Goal: Transaction & Acquisition: Download file/media

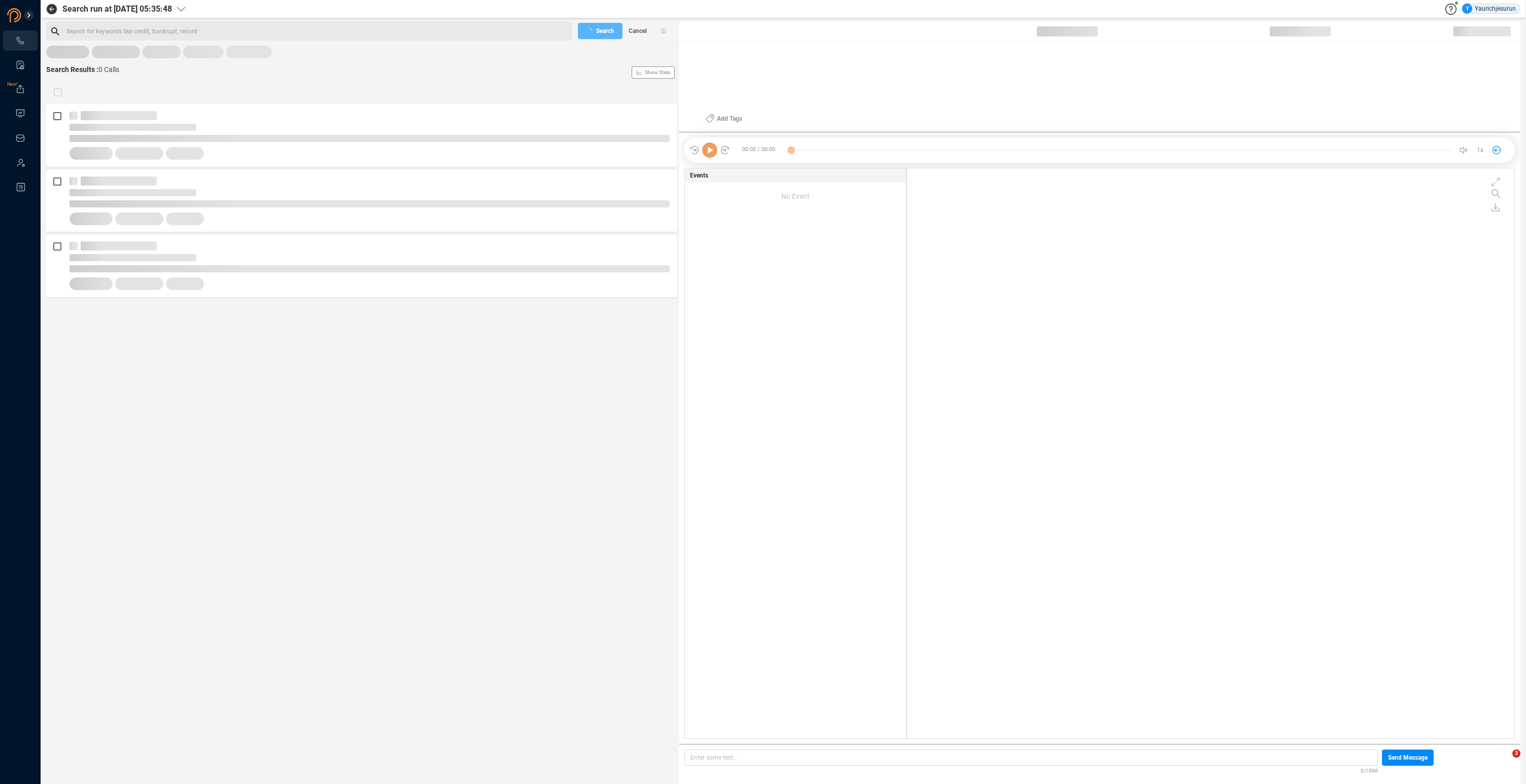
scroll to position [568, 602]
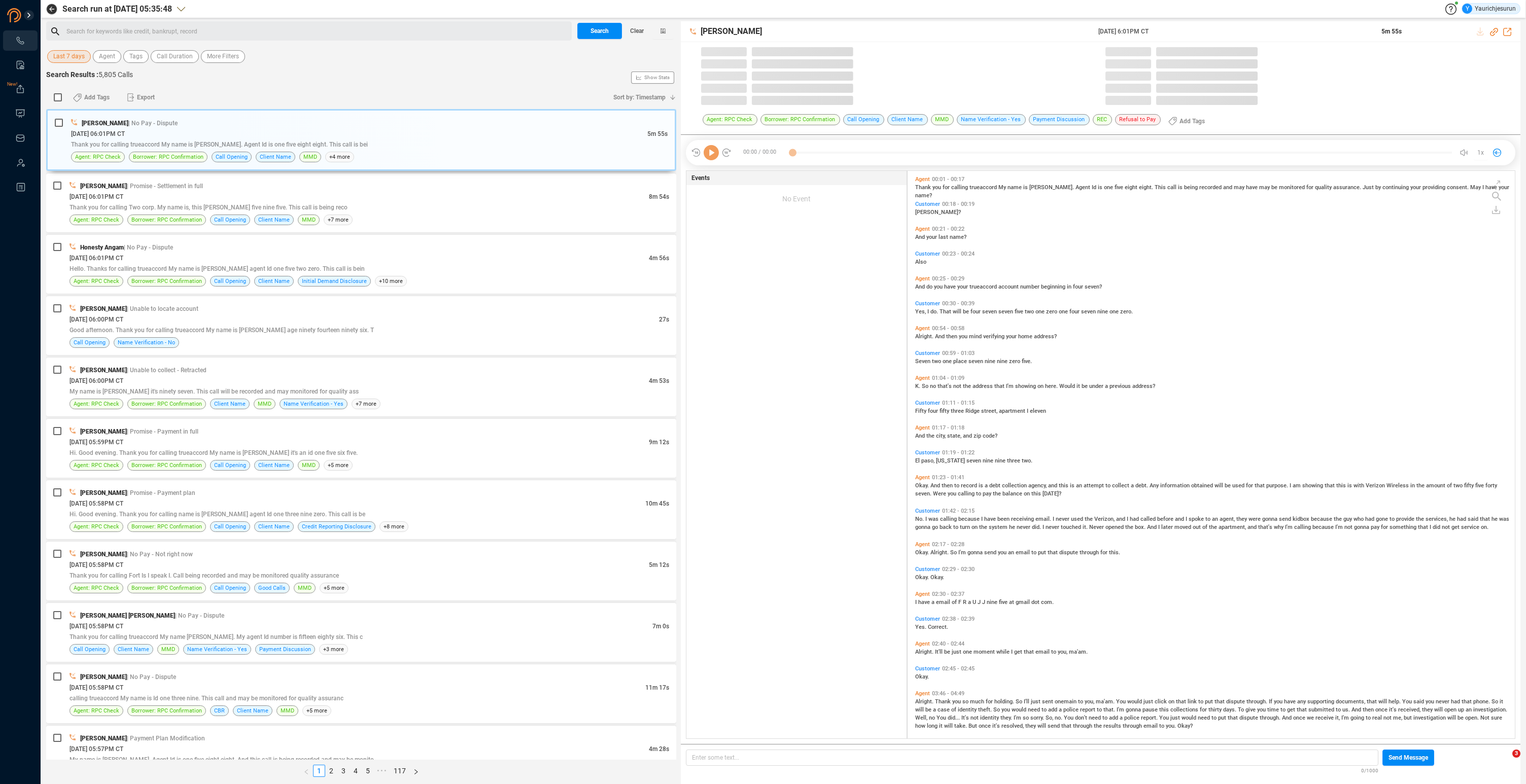
click at [67, 54] on span "Last 7 days" at bounding box center [69, 56] width 32 height 13
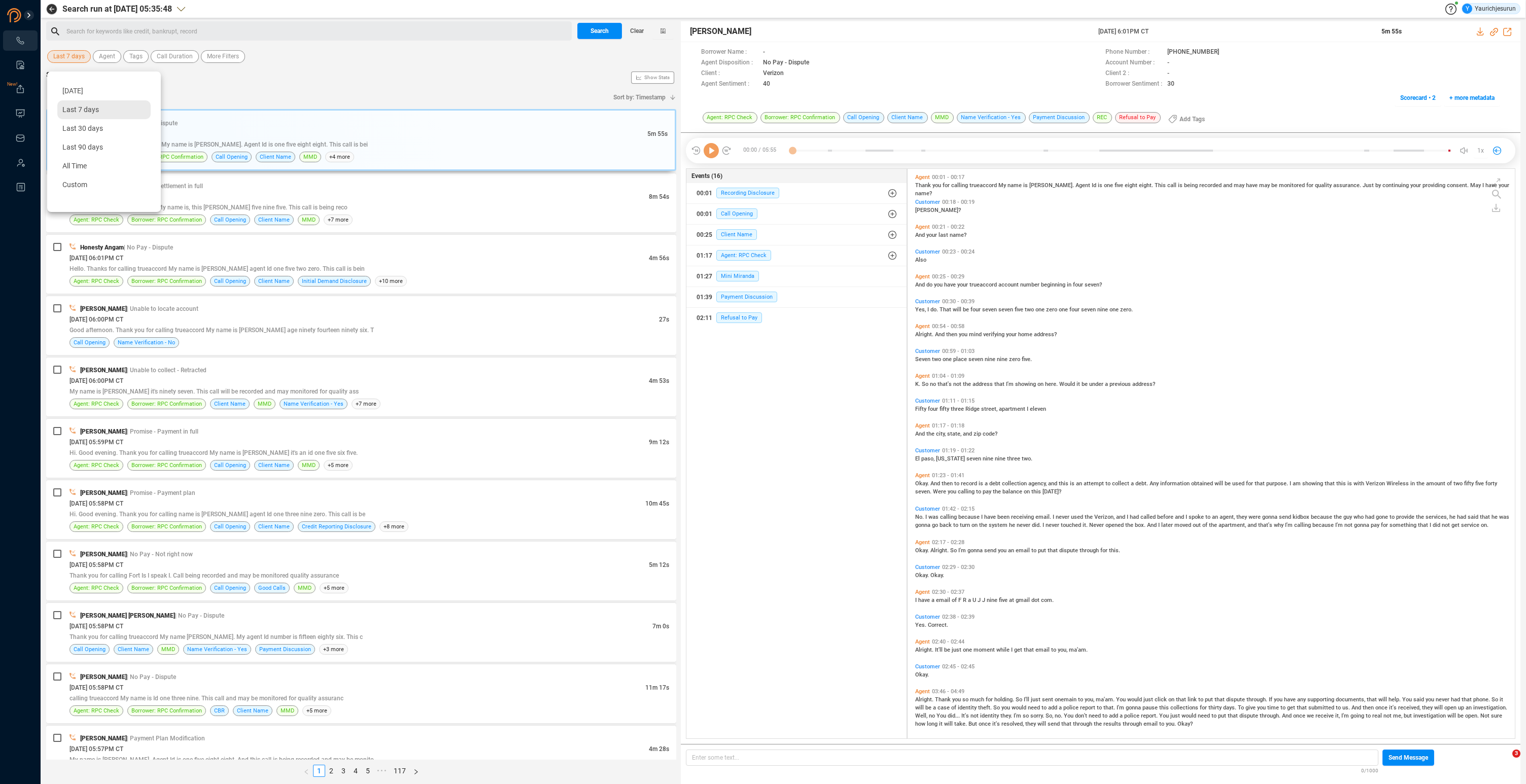
scroll to position [568, 602]
click at [87, 181] on span "Custom" at bounding box center [75, 184] width 25 height 8
click at [82, 210] on button "button" at bounding box center [83, 211] width 11 height 20
type input "2025-08-29"
click at [166, 306] on div "29" at bounding box center [169, 311] width 12 height 12
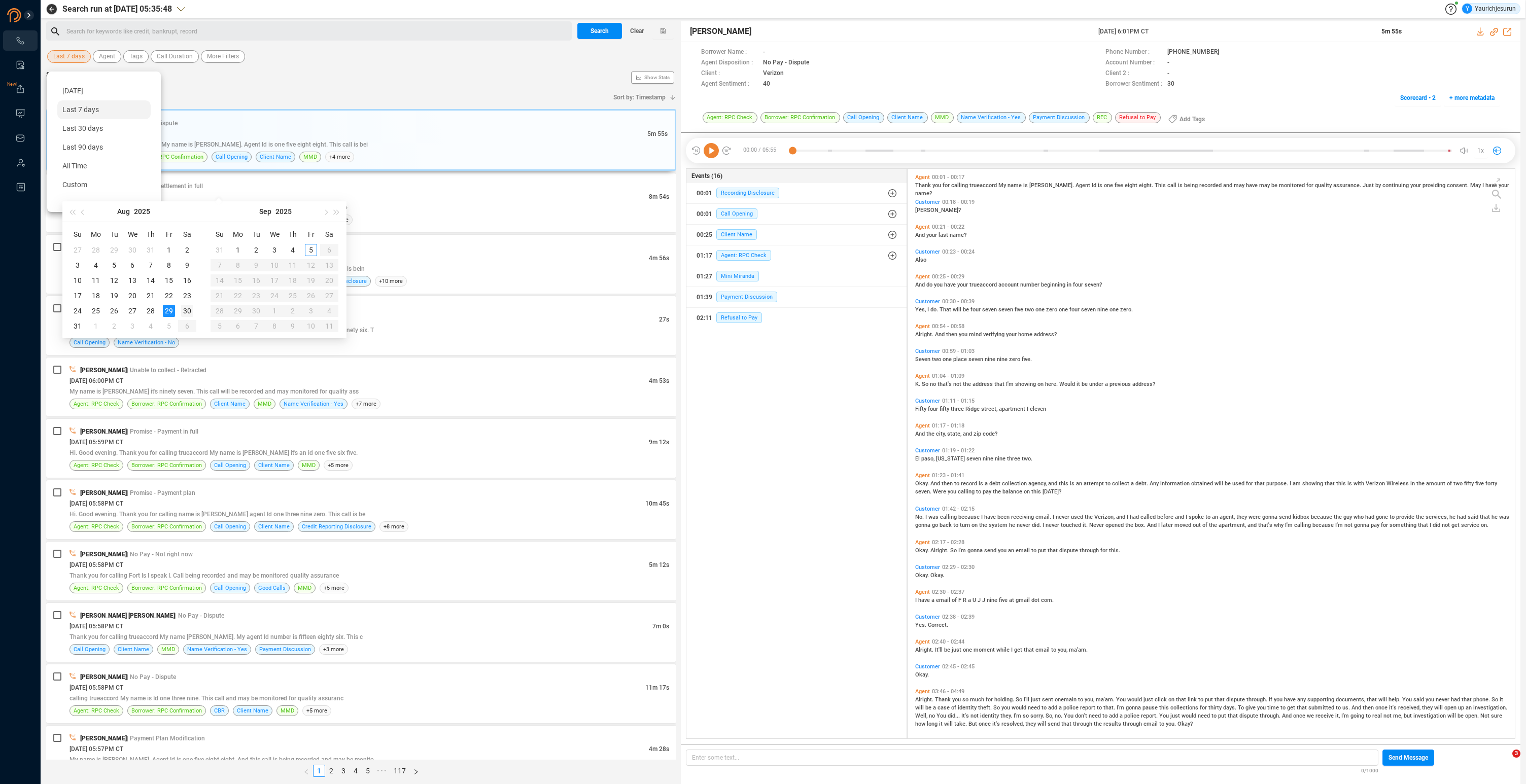
type input "2025-08-30"
type input "2025-09-05"
type input "2025-08-30"
type input "2025-09-01"
type input "2025-09-05"
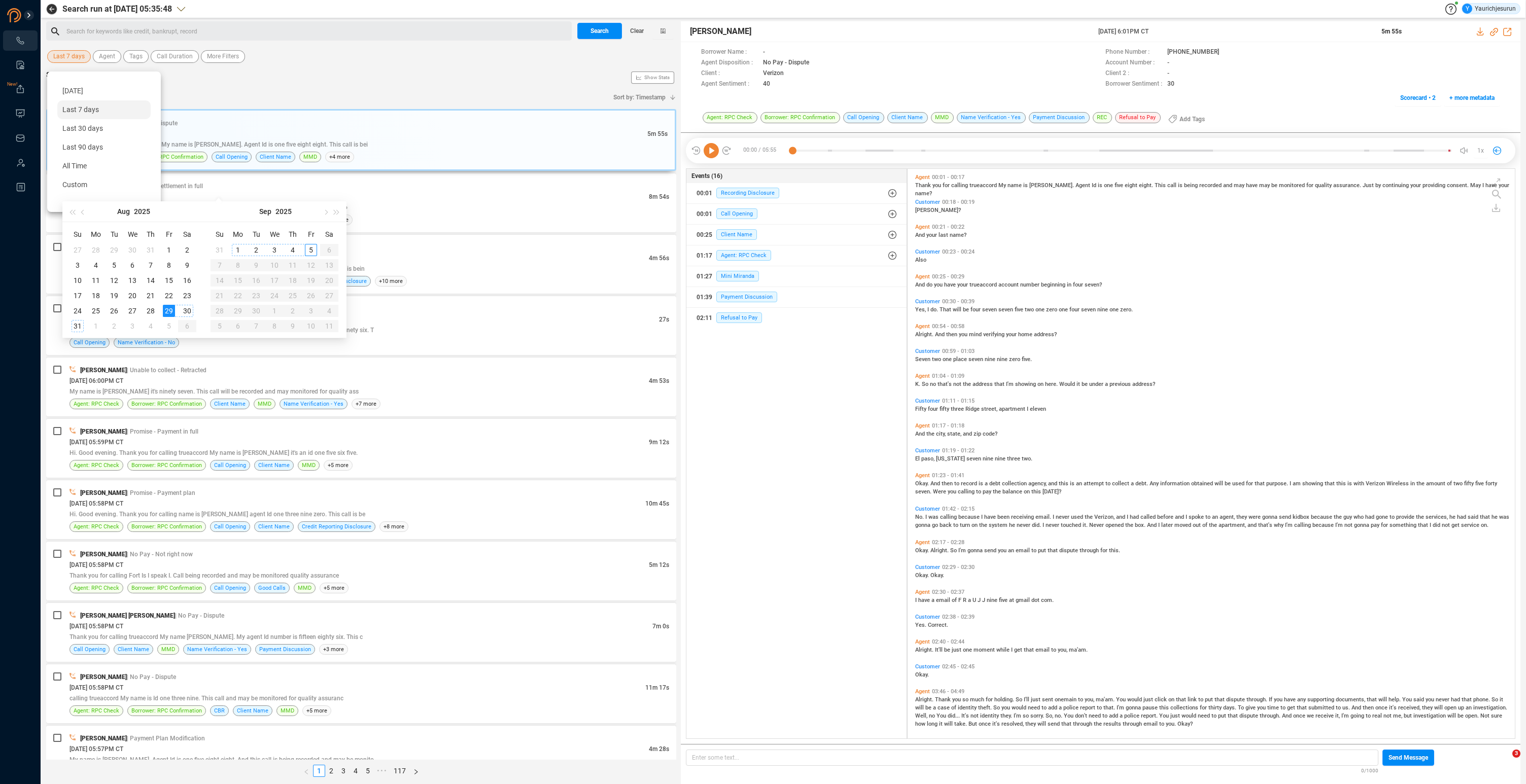
click at [311, 250] on div "5" at bounding box center [311, 250] width 12 height 12
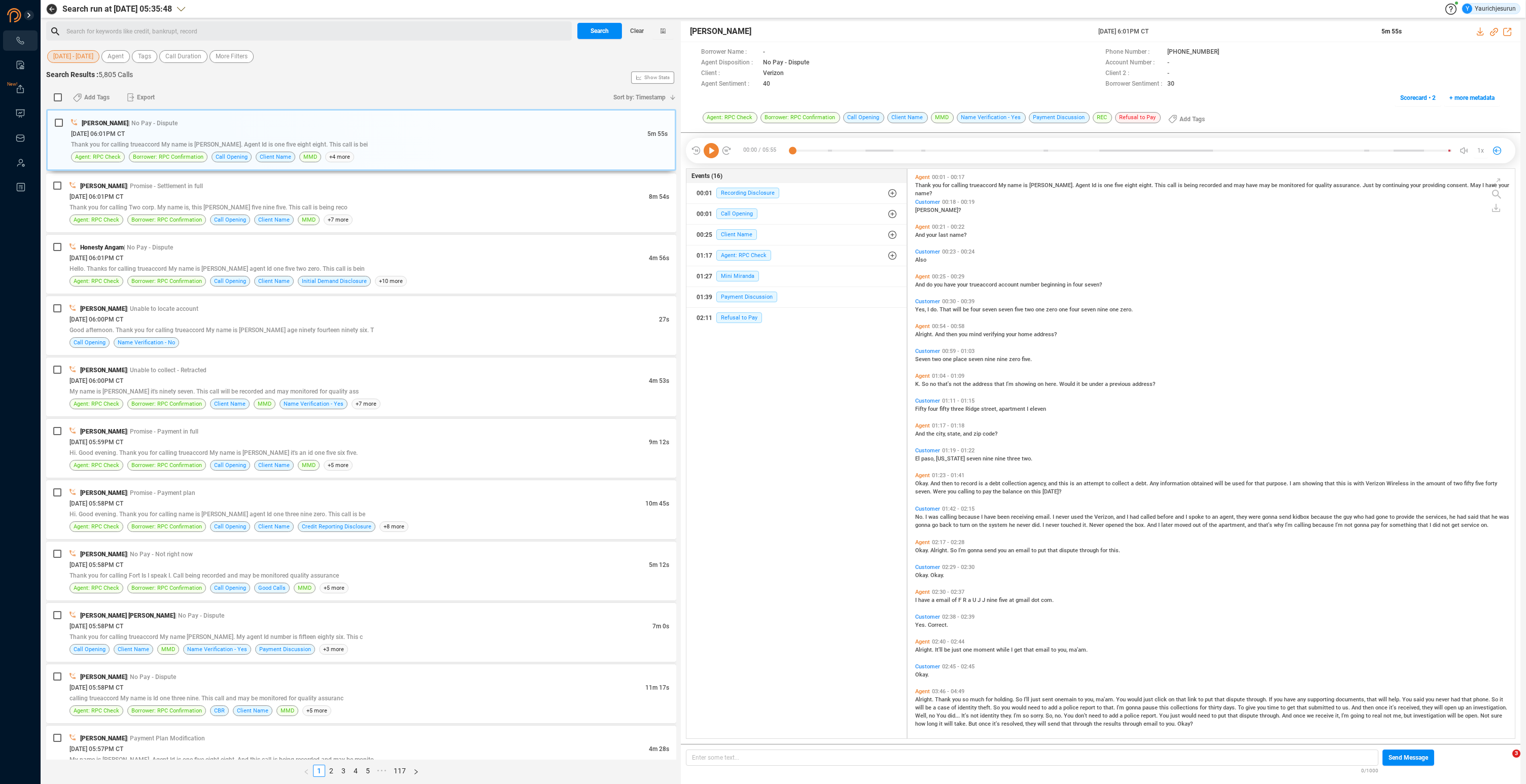
click at [295, 85] on div "Search Results : 5,805 Calls Show Stats" at bounding box center [362, 77] width 630 height 16
click at [224, 56] on span "More Filters" at bounding box center [232, 56] width 32 height 13
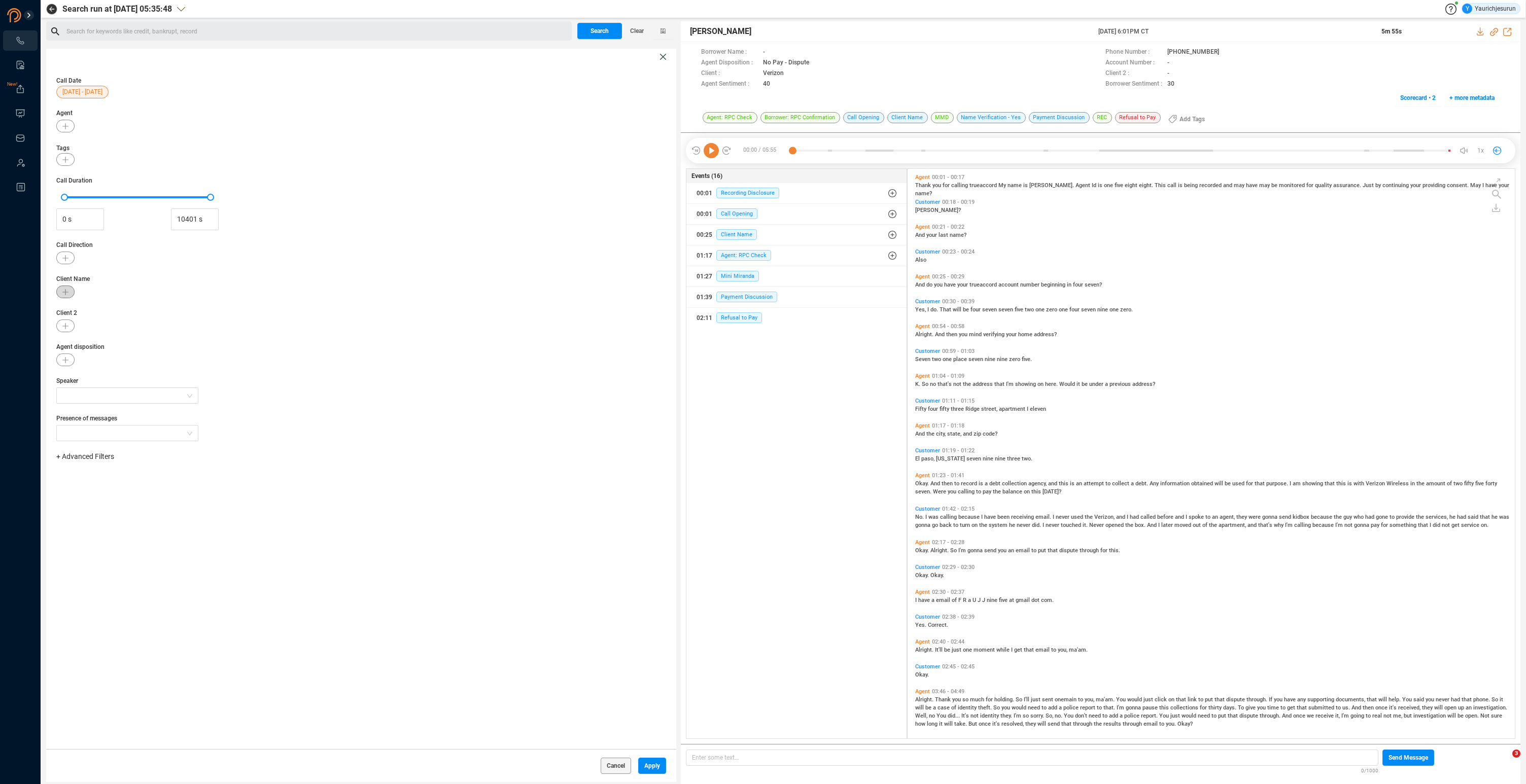
click at [60, 289] on button "button" at bounding box center [66, 292] width 19 height 13
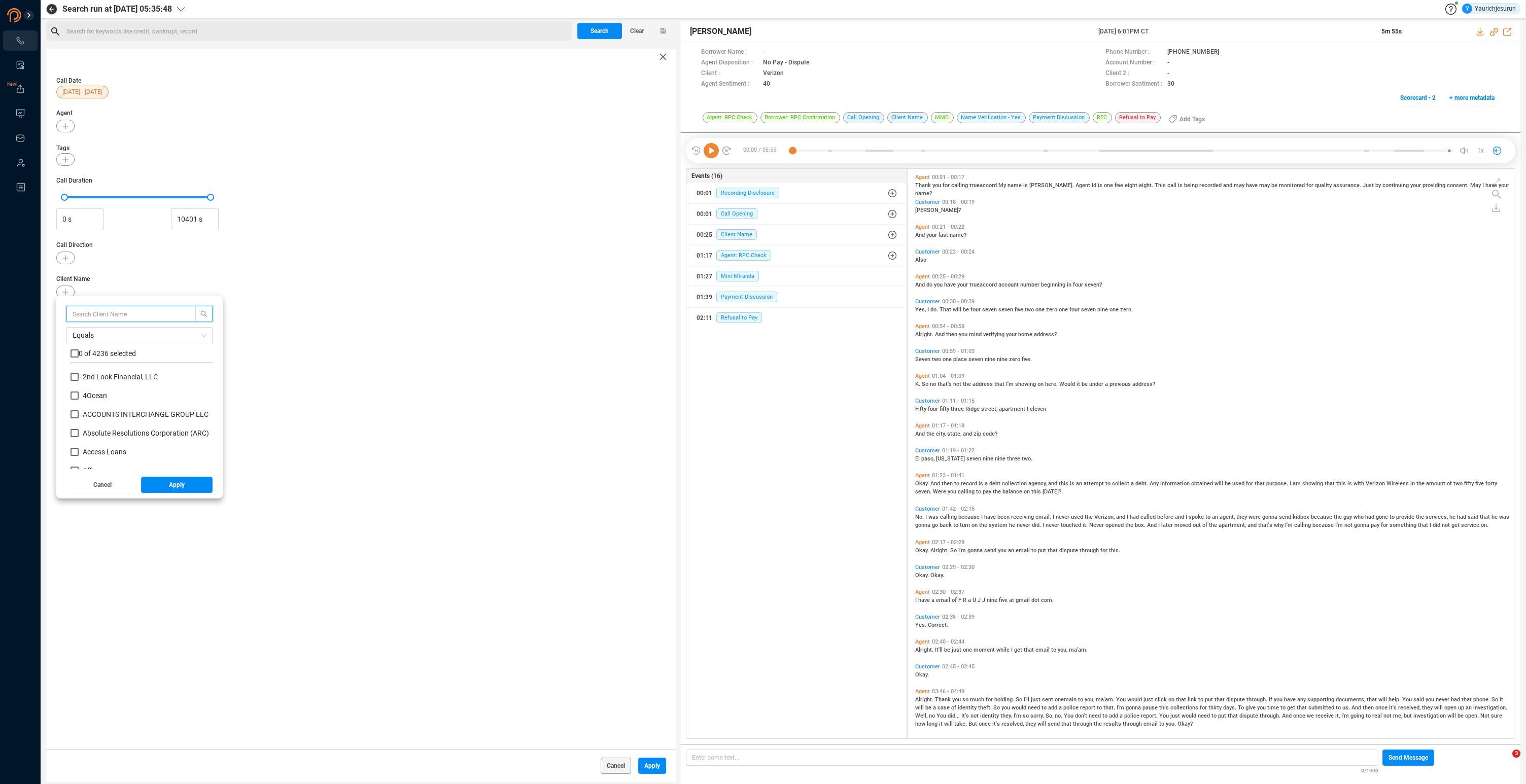
scroll to position [95, 137]
click at [117, 320] on span at bounding box center [140, 314] width 146 height 16
click at [117, 316] on input "text" at bounding box center [126, 314] width 108 height 11
type input "Affirm"
click at [72, 353] on input "checkbox" at bounding box center [74, 353] width 8 height 8
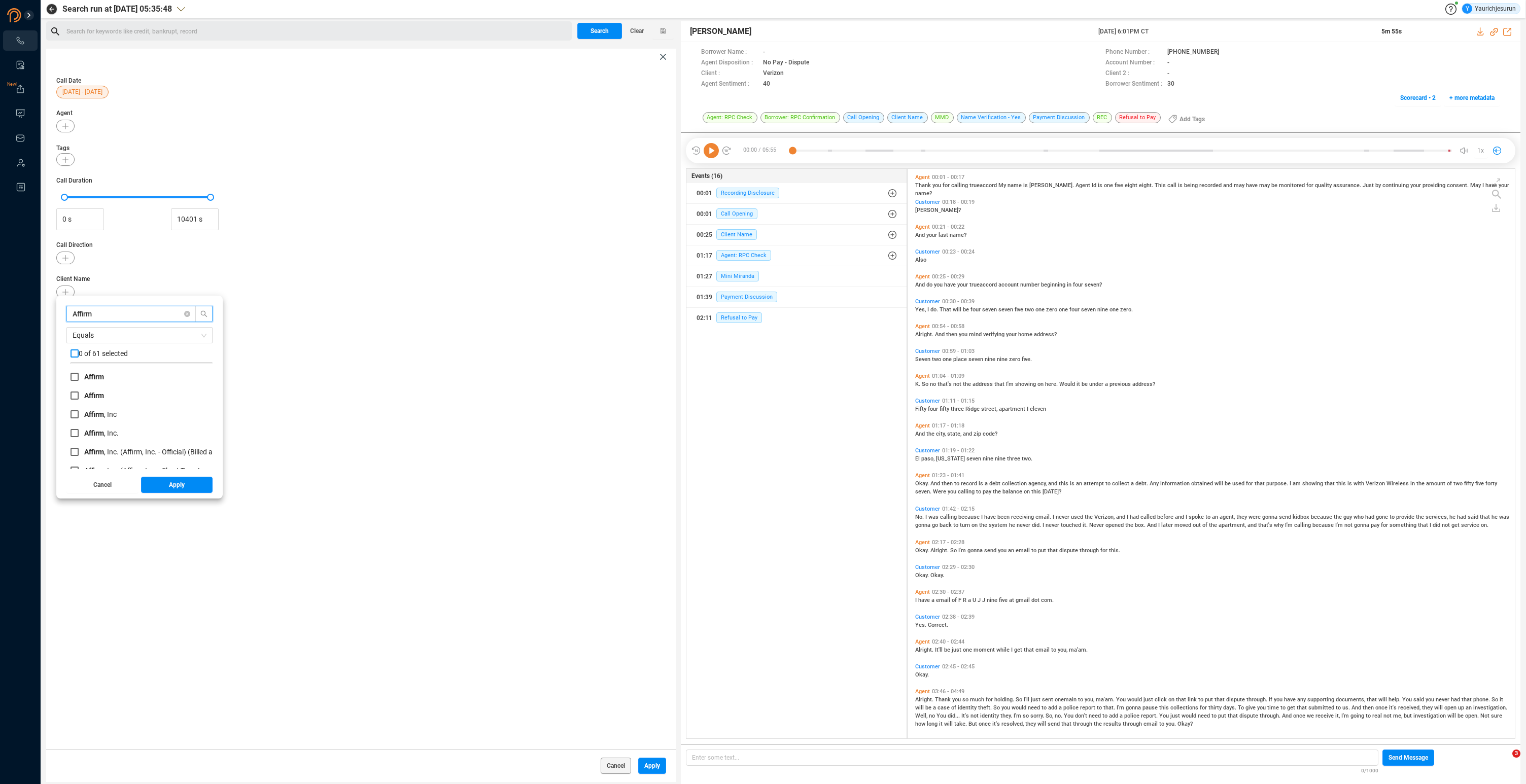
checkbox input "true"
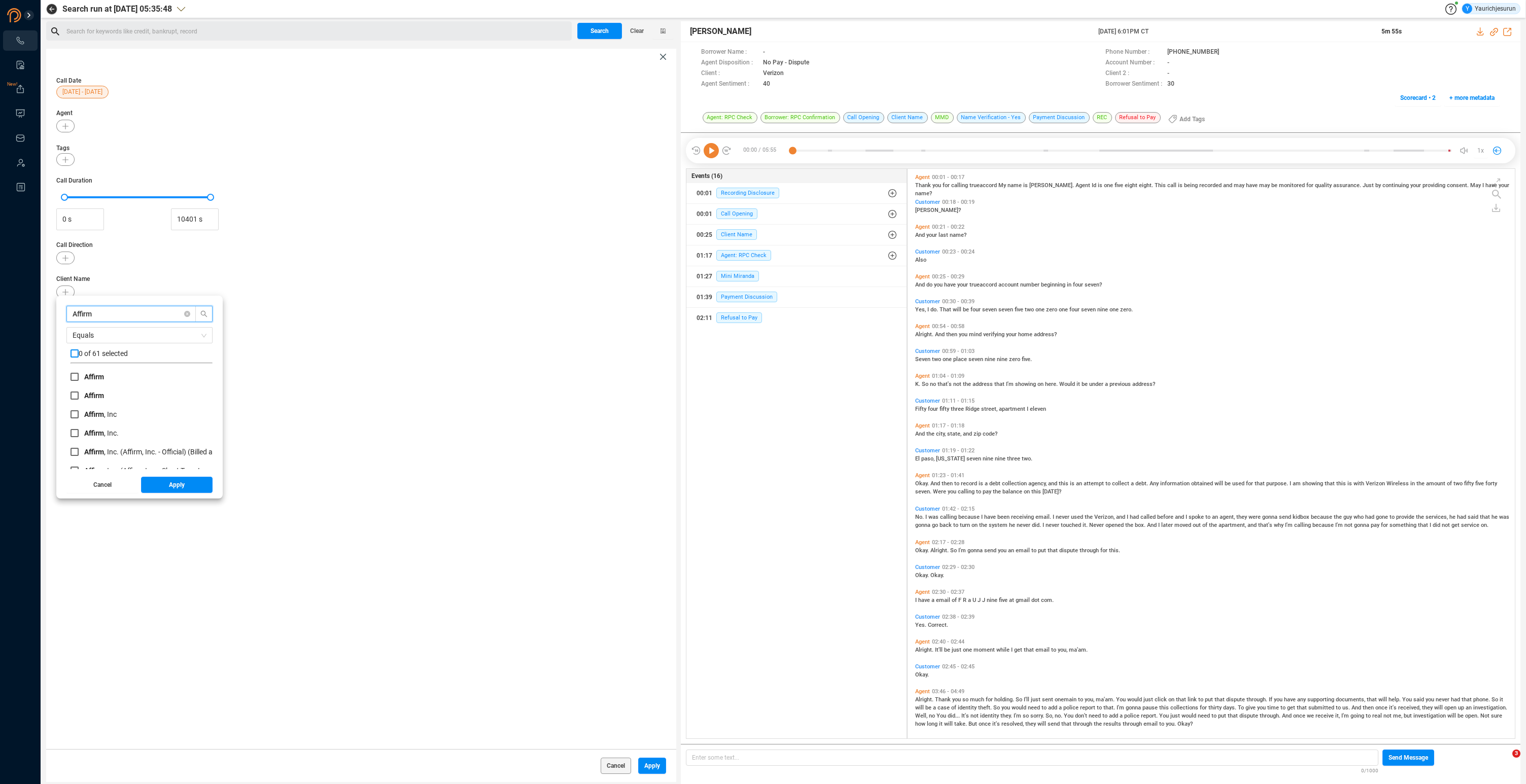
checkbox input "true"
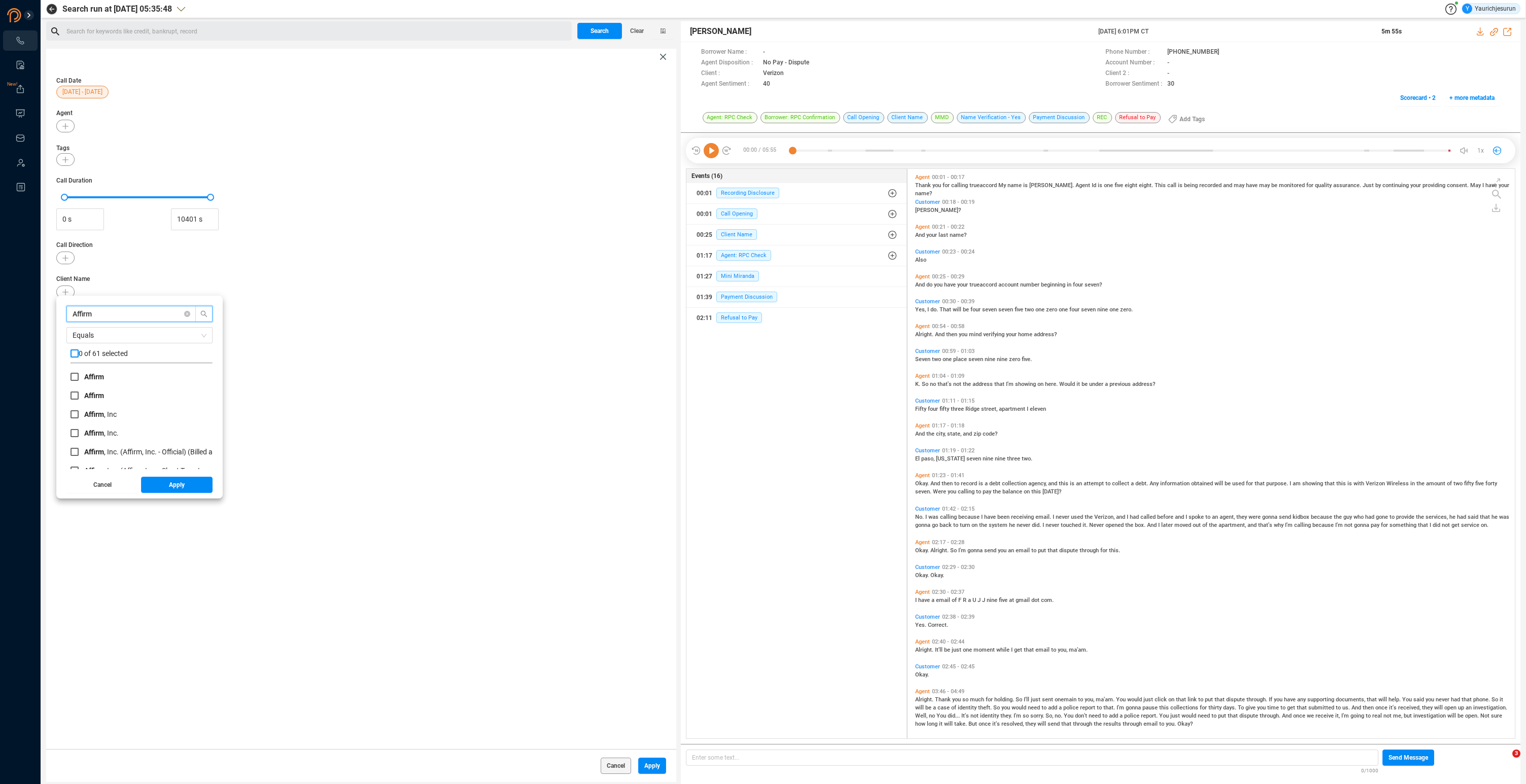
checkbox input "true"
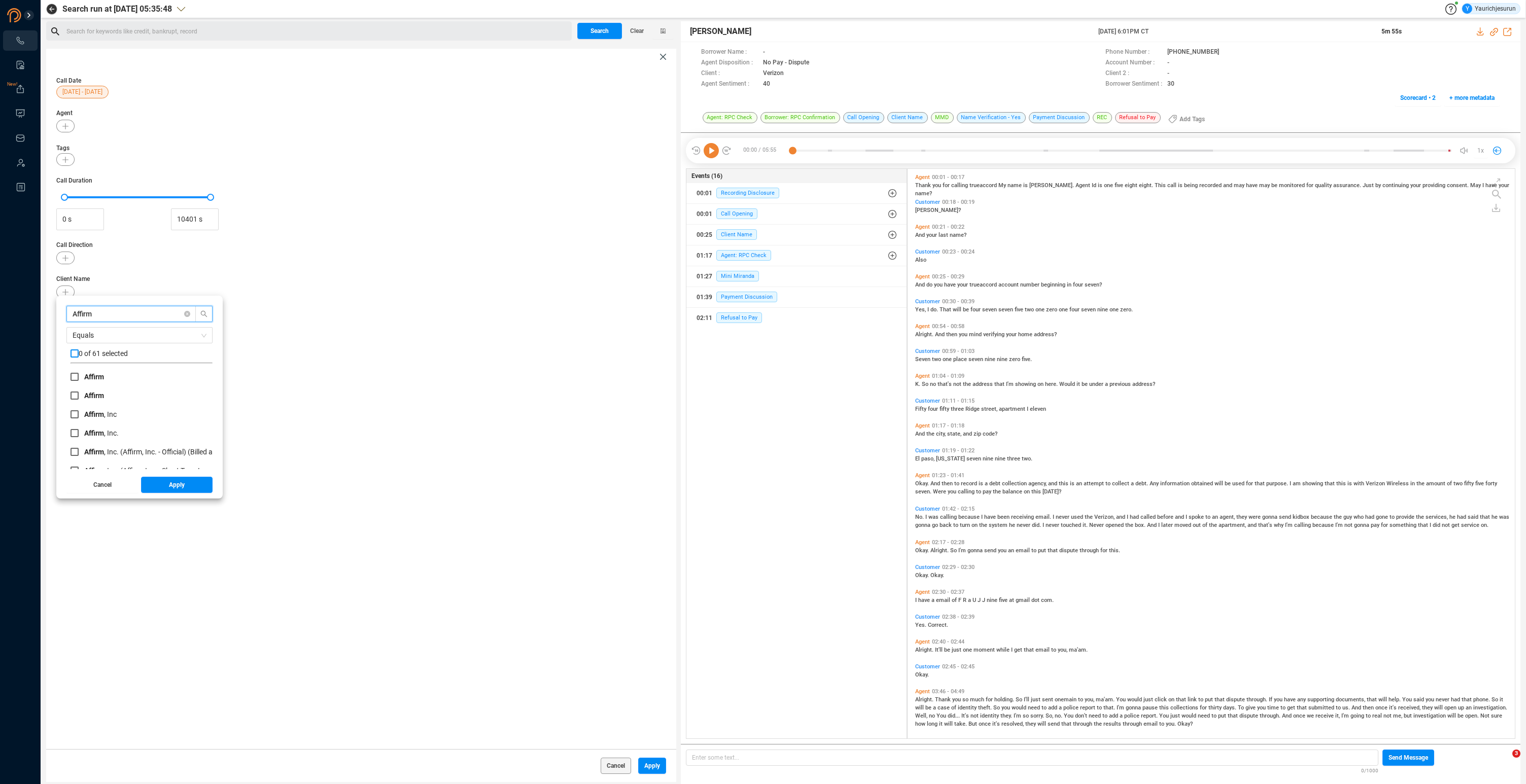
checkbox input "true"
click at [155, 483] on button "Apply" at bounding box center [177, 485] width 72 height 16
click at [656, 764] on span "Apply" at bounding box center [652, 765] width 15 height 16
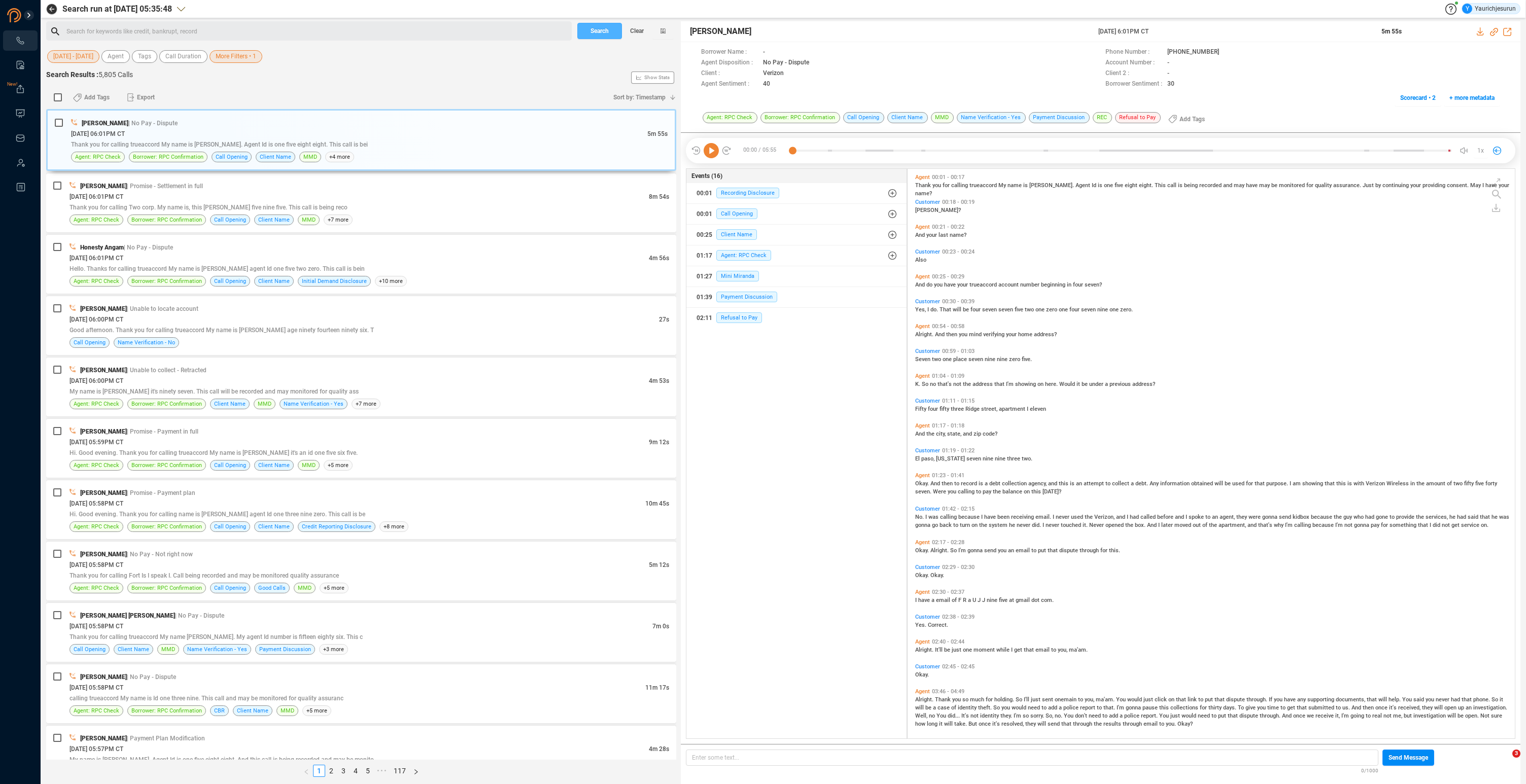
click at [595, 34] on span "Search" at bounding box center [600, 31] width 19 height 16
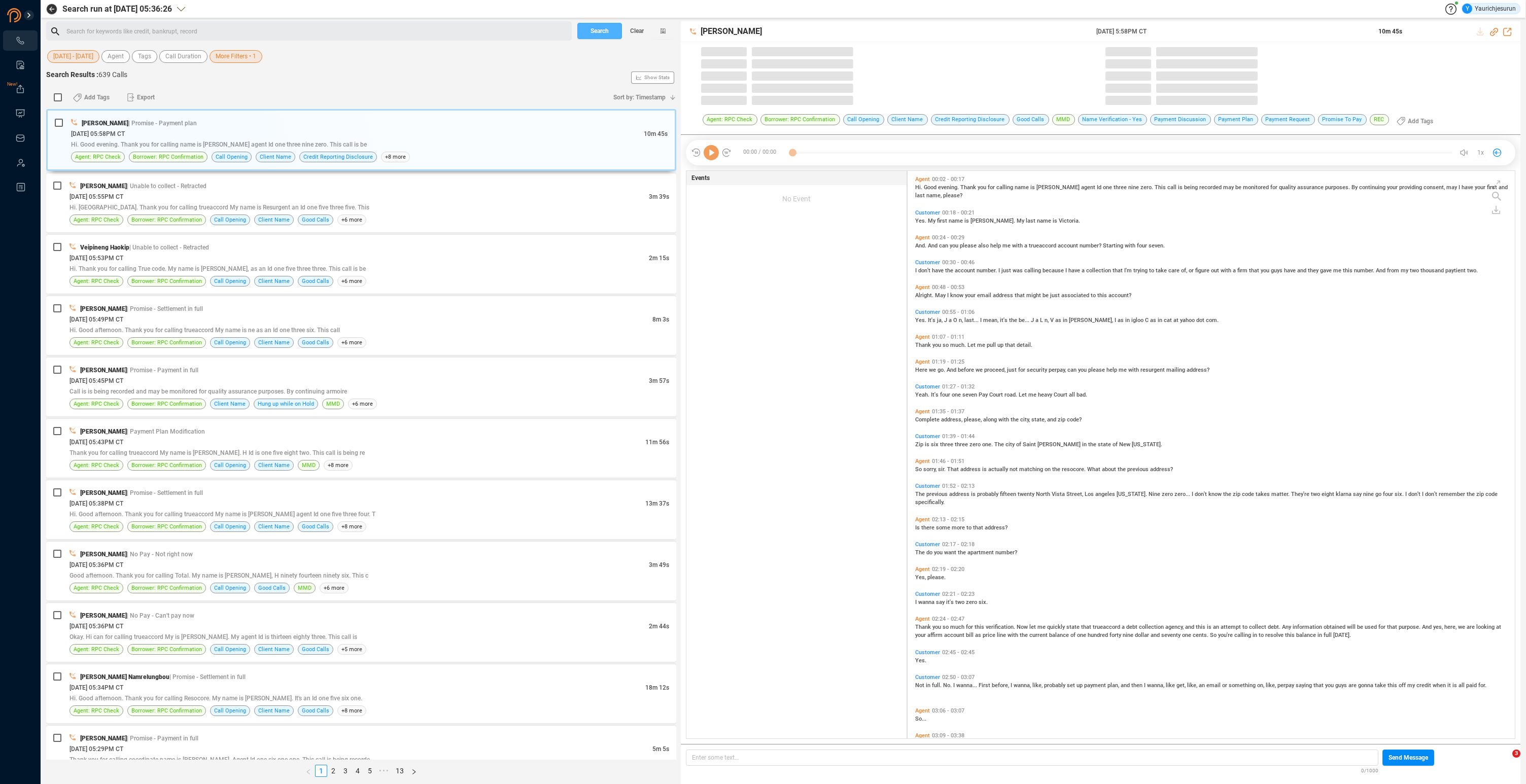
scroll to position [568, 602]
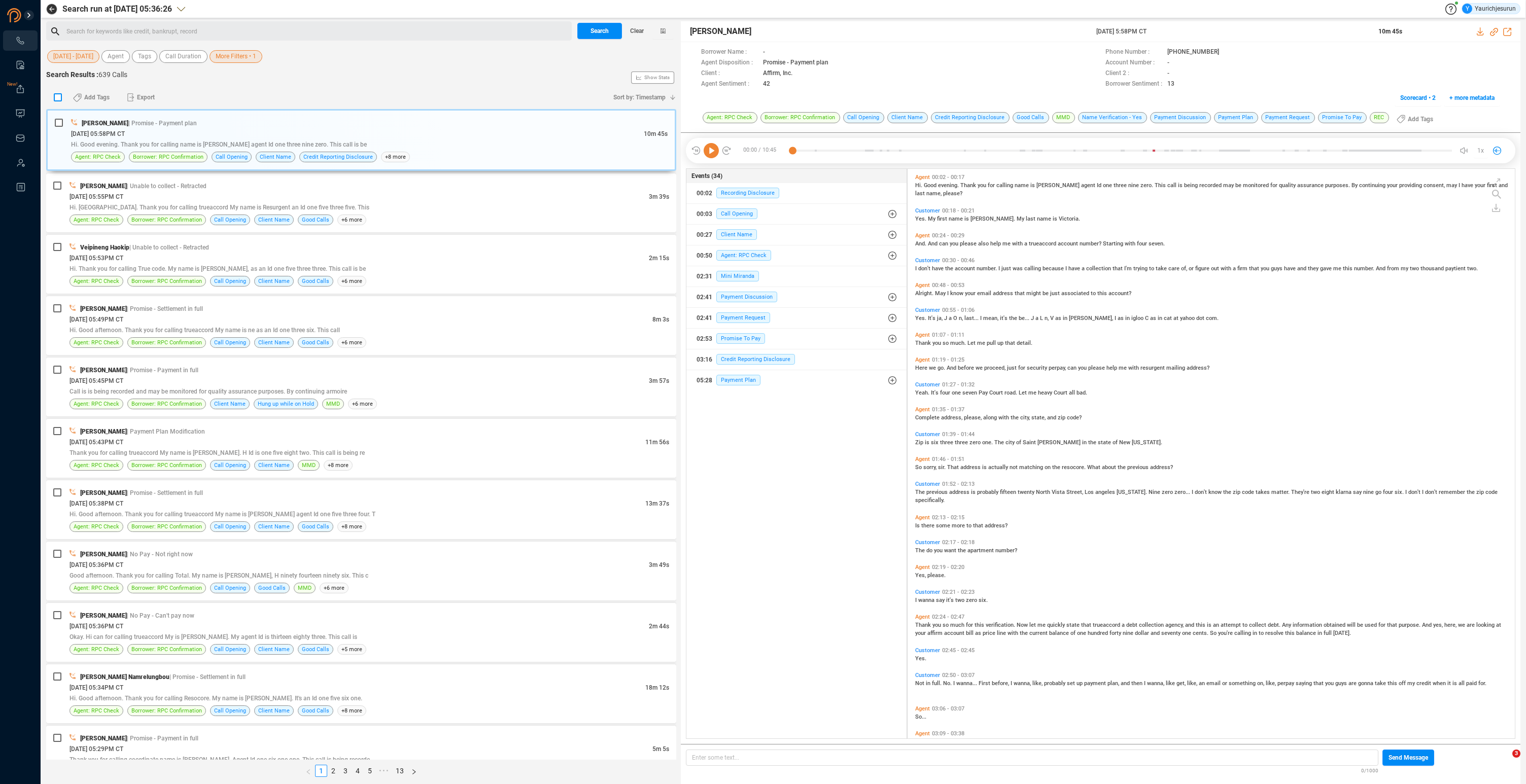
click at [55, 98] on input "checkbox" at bounding box center [57, 97] width 8 height 8
checkbox input "true"
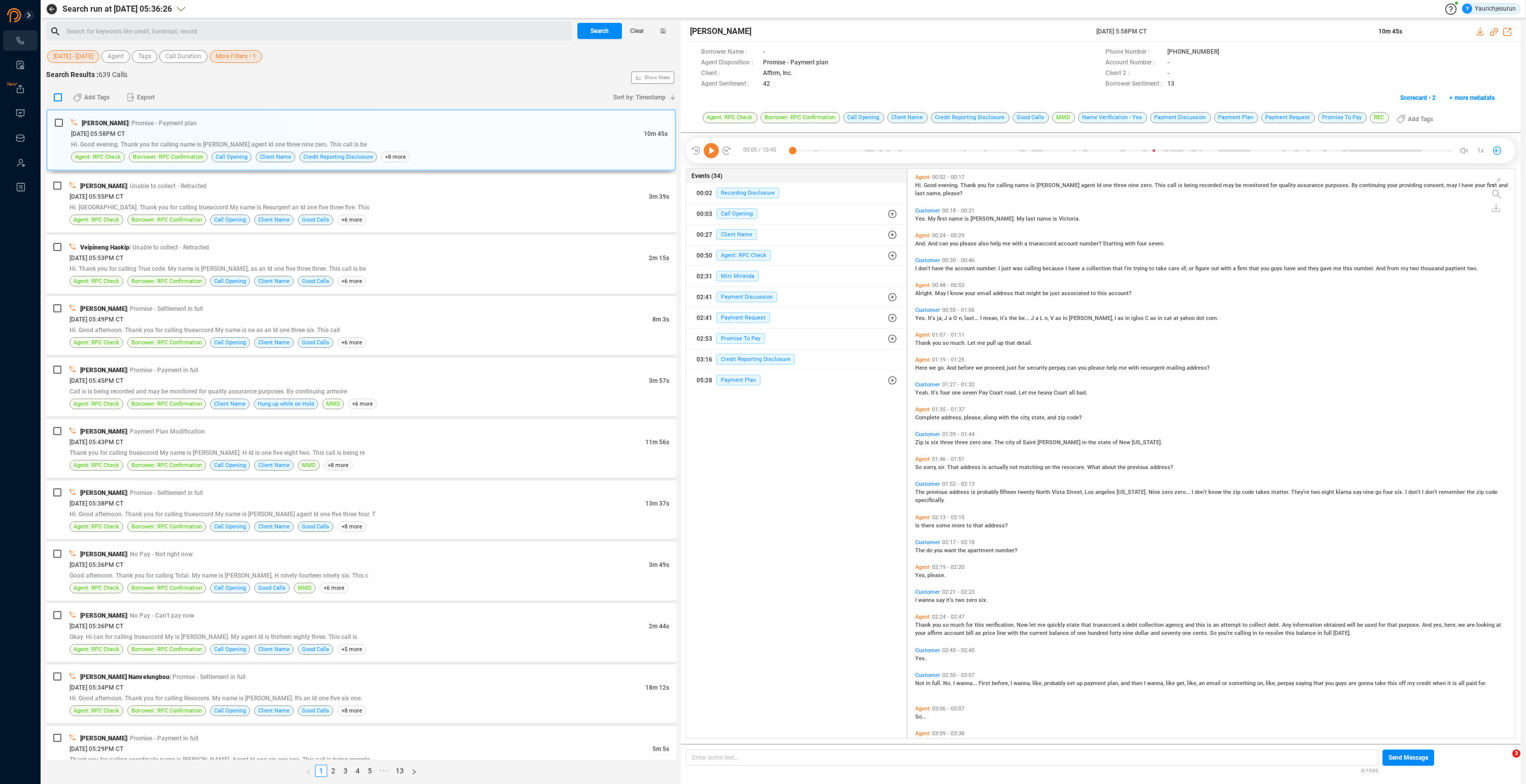
checkbox input "true"
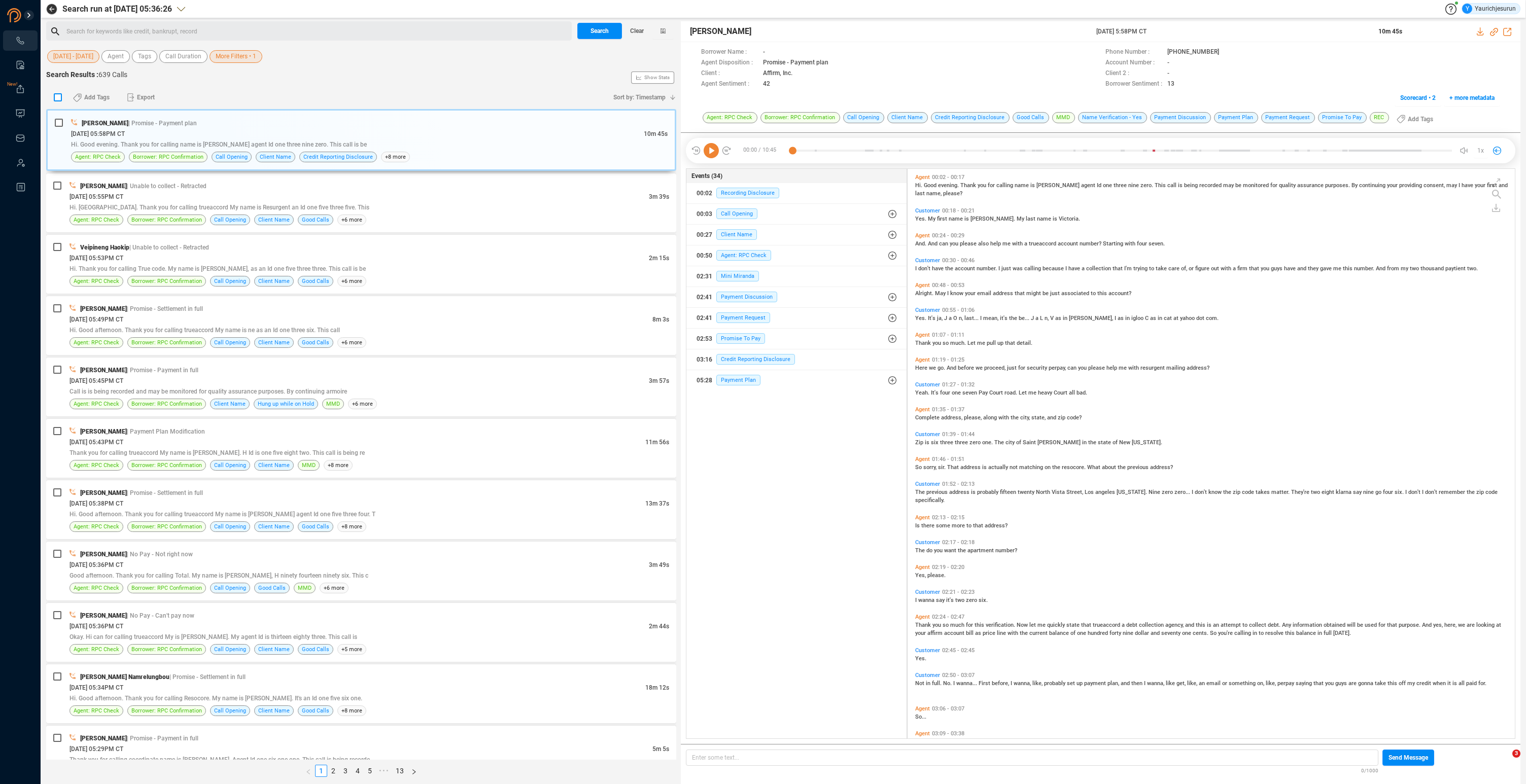
checkbox input "true"
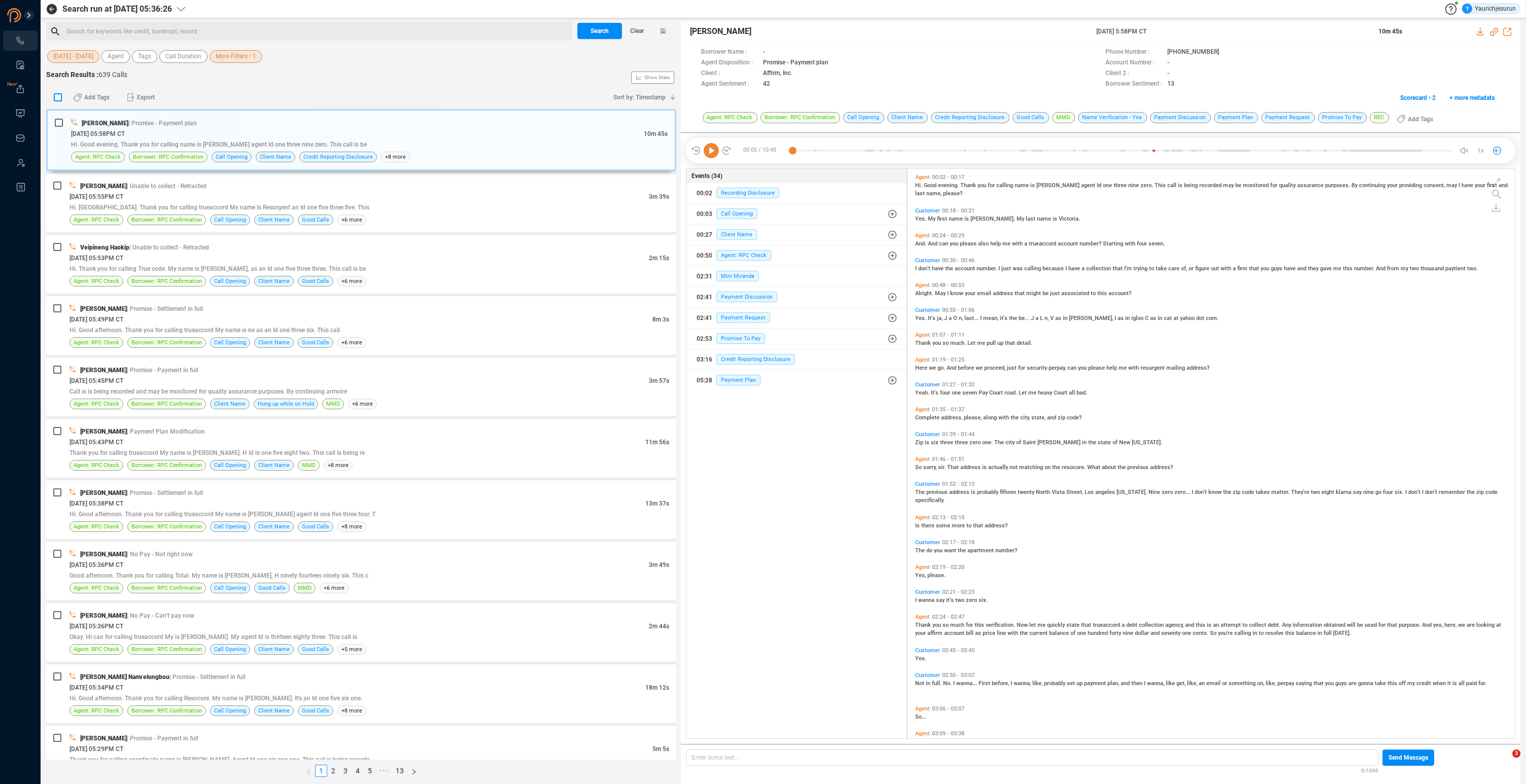
checkbox input "true"
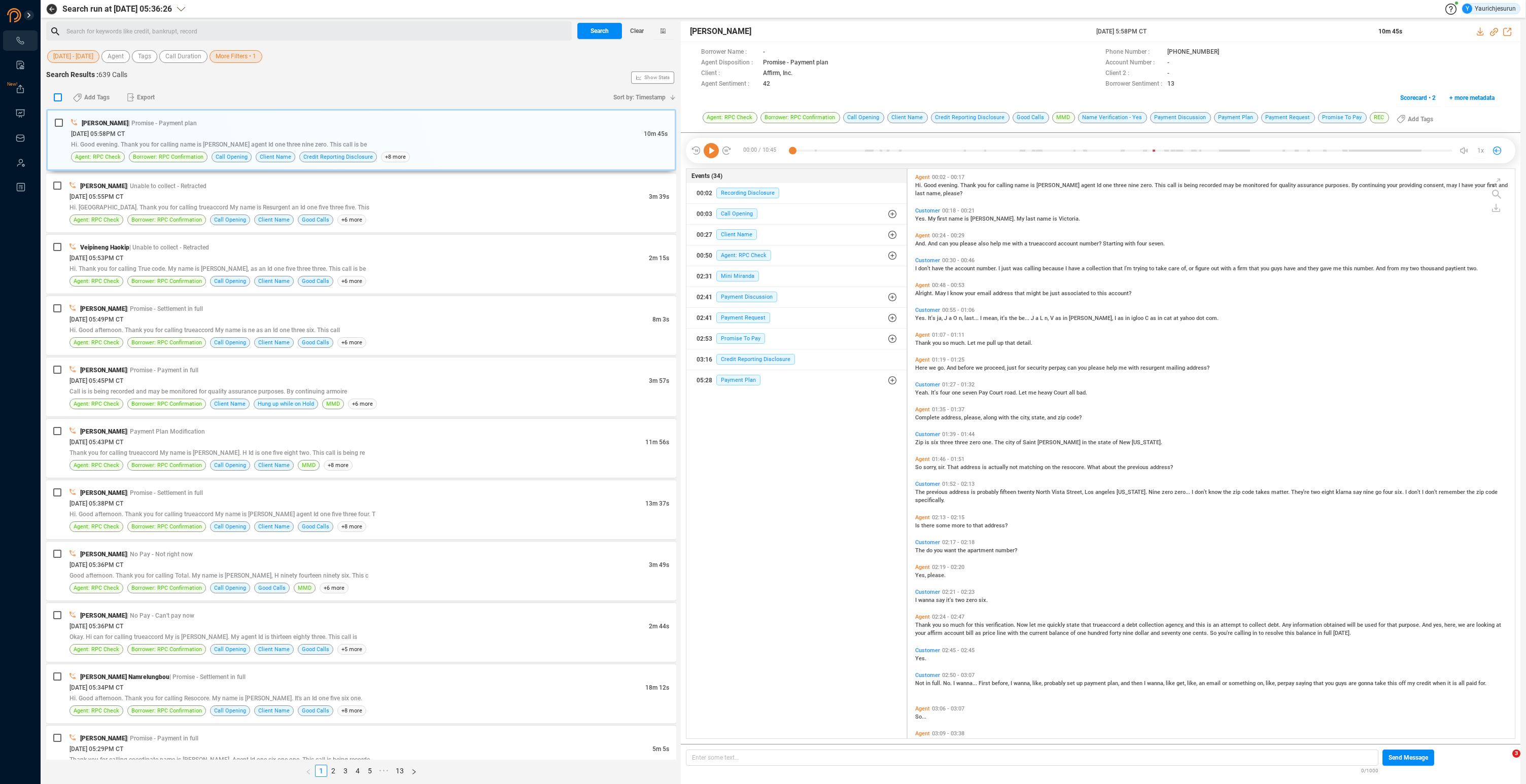
checkbox input "true"
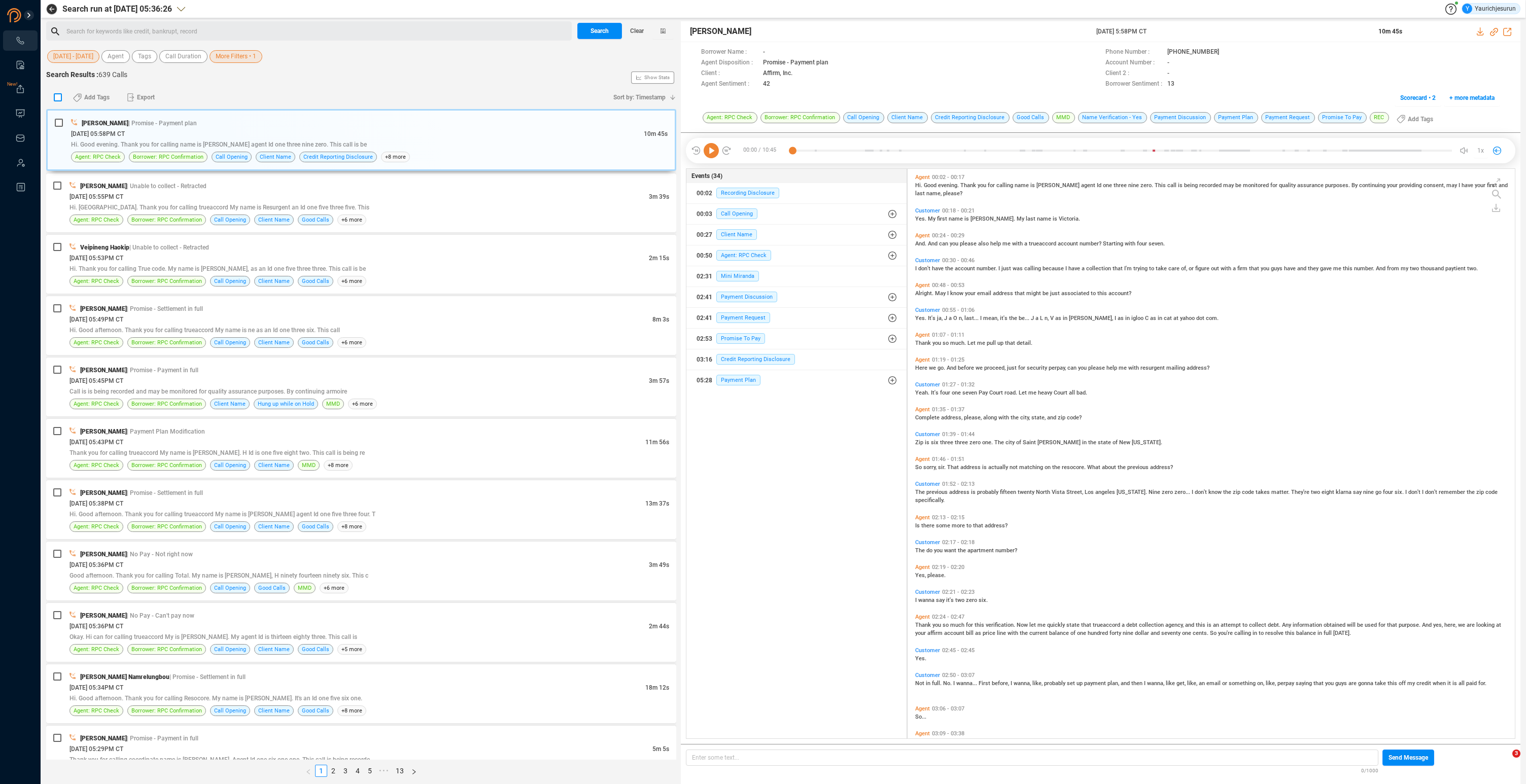
checkbox input "true"
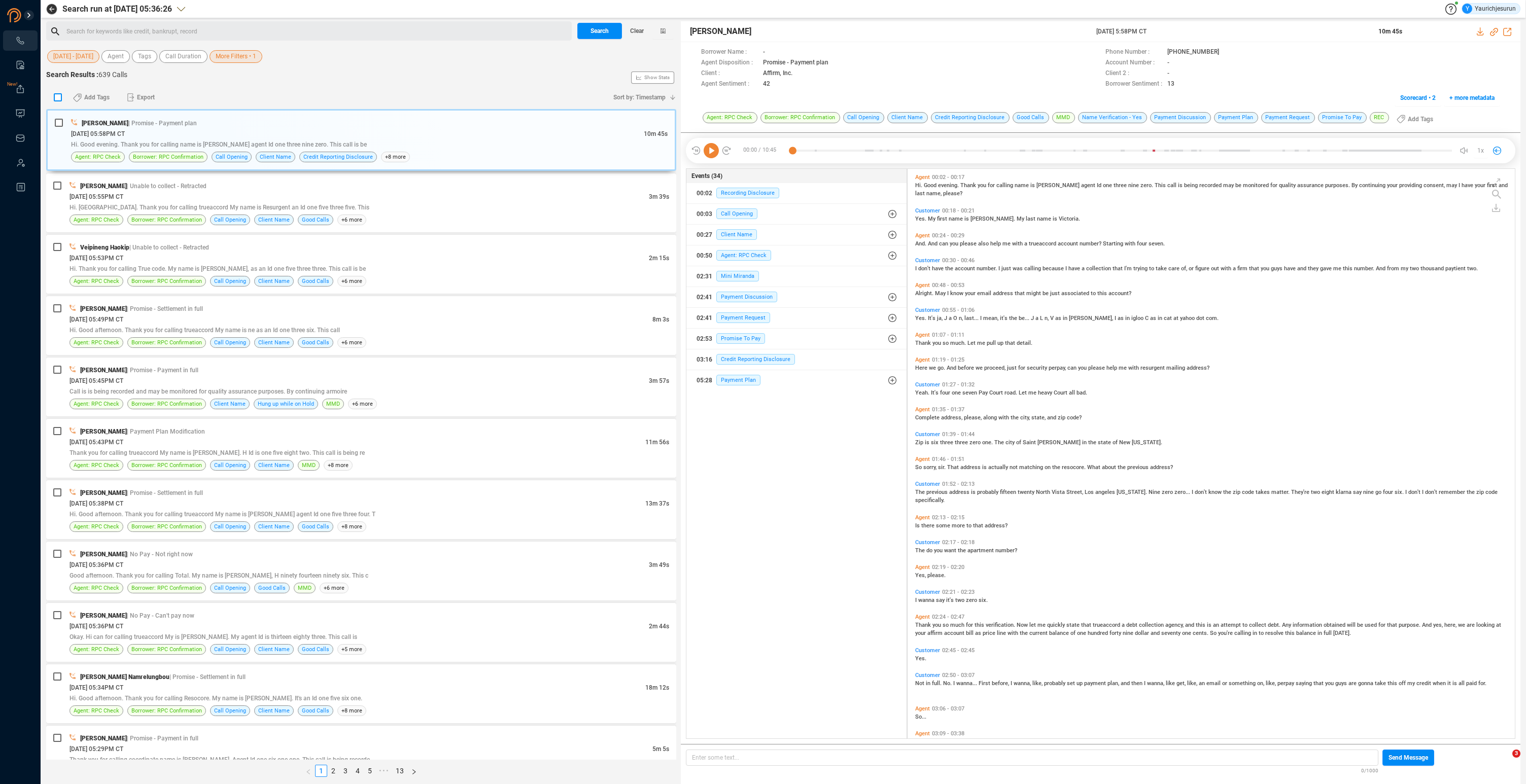
checkbox input "true"
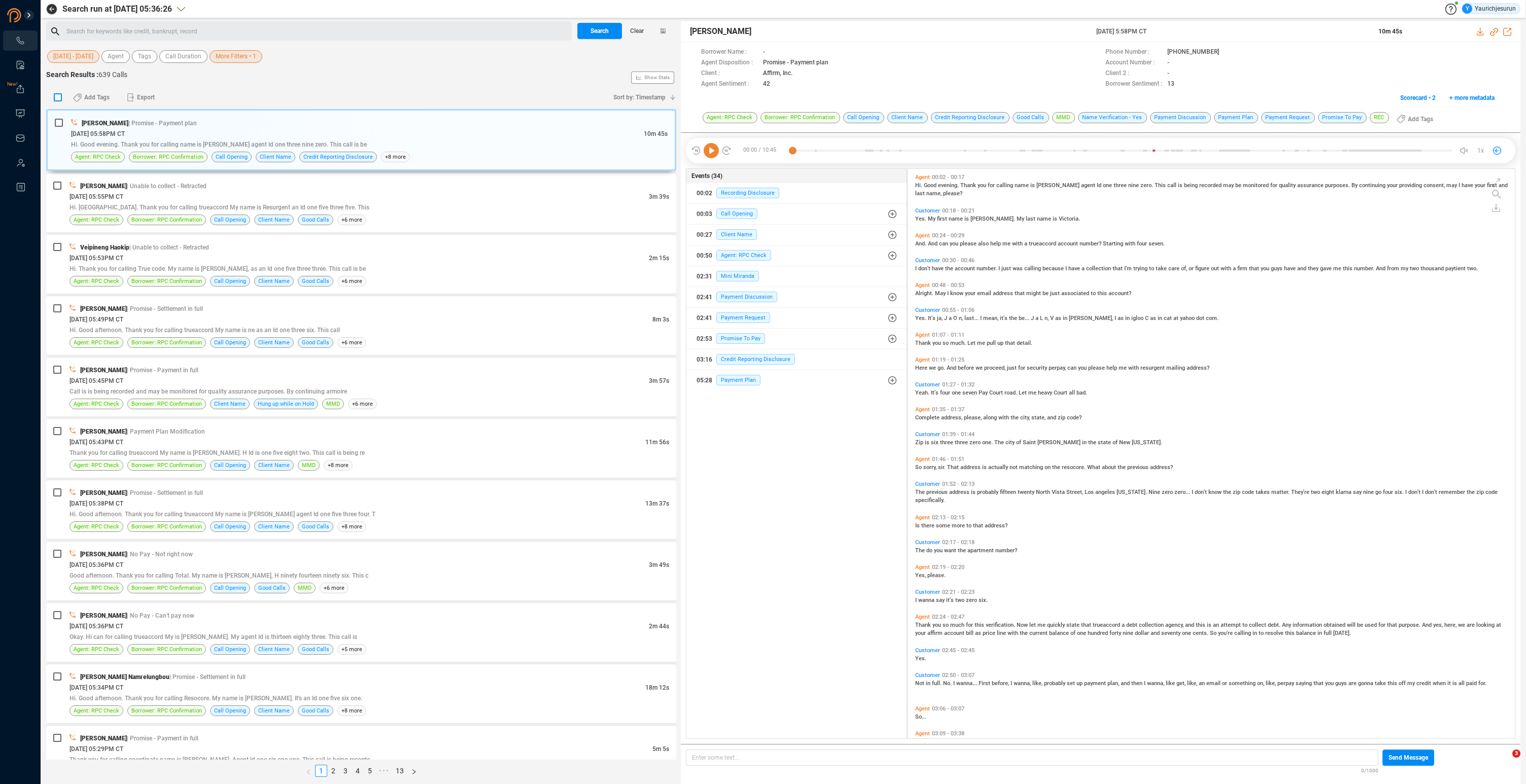
checkbox input "true"
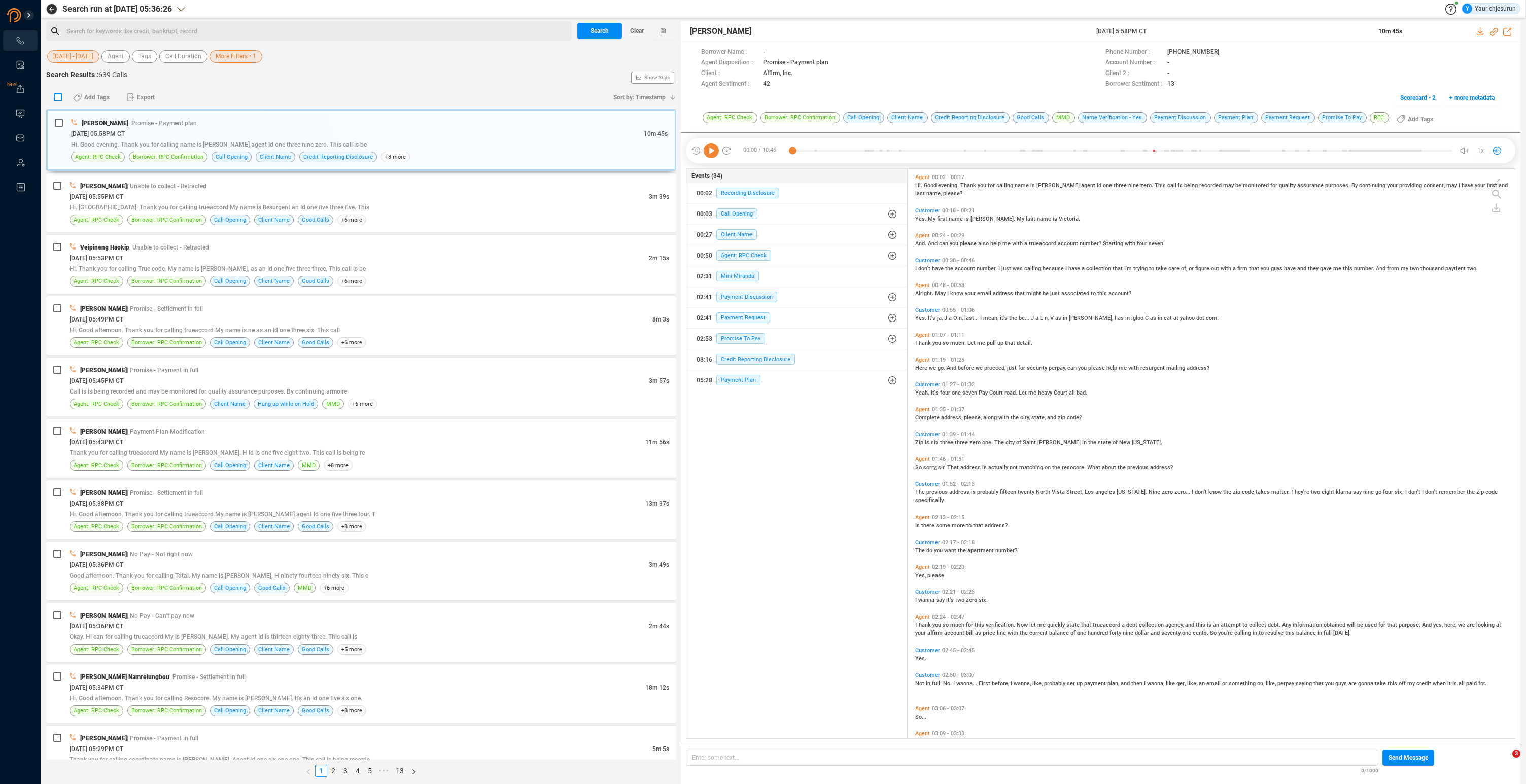
checkbox input "true"
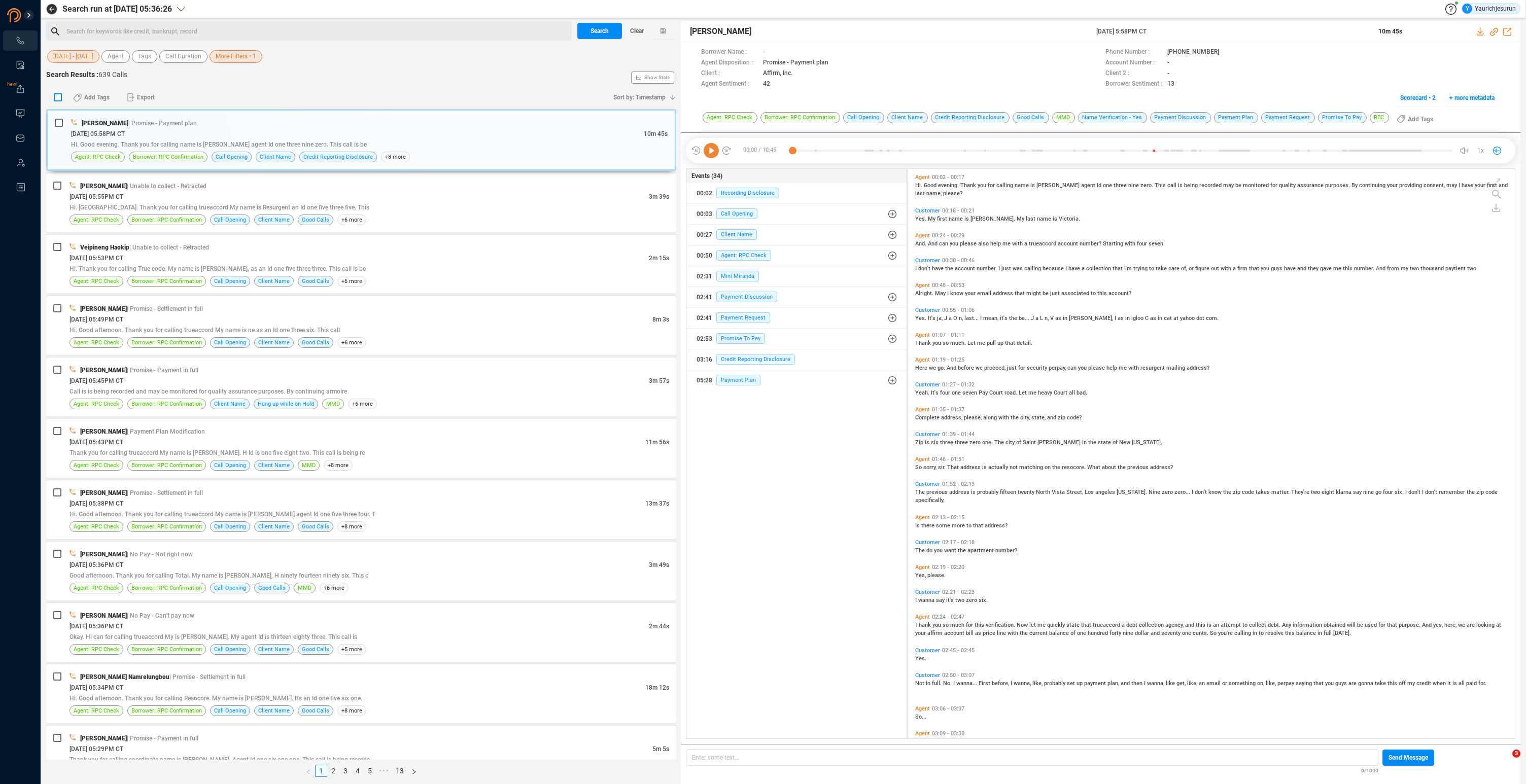
checkbox input "true"
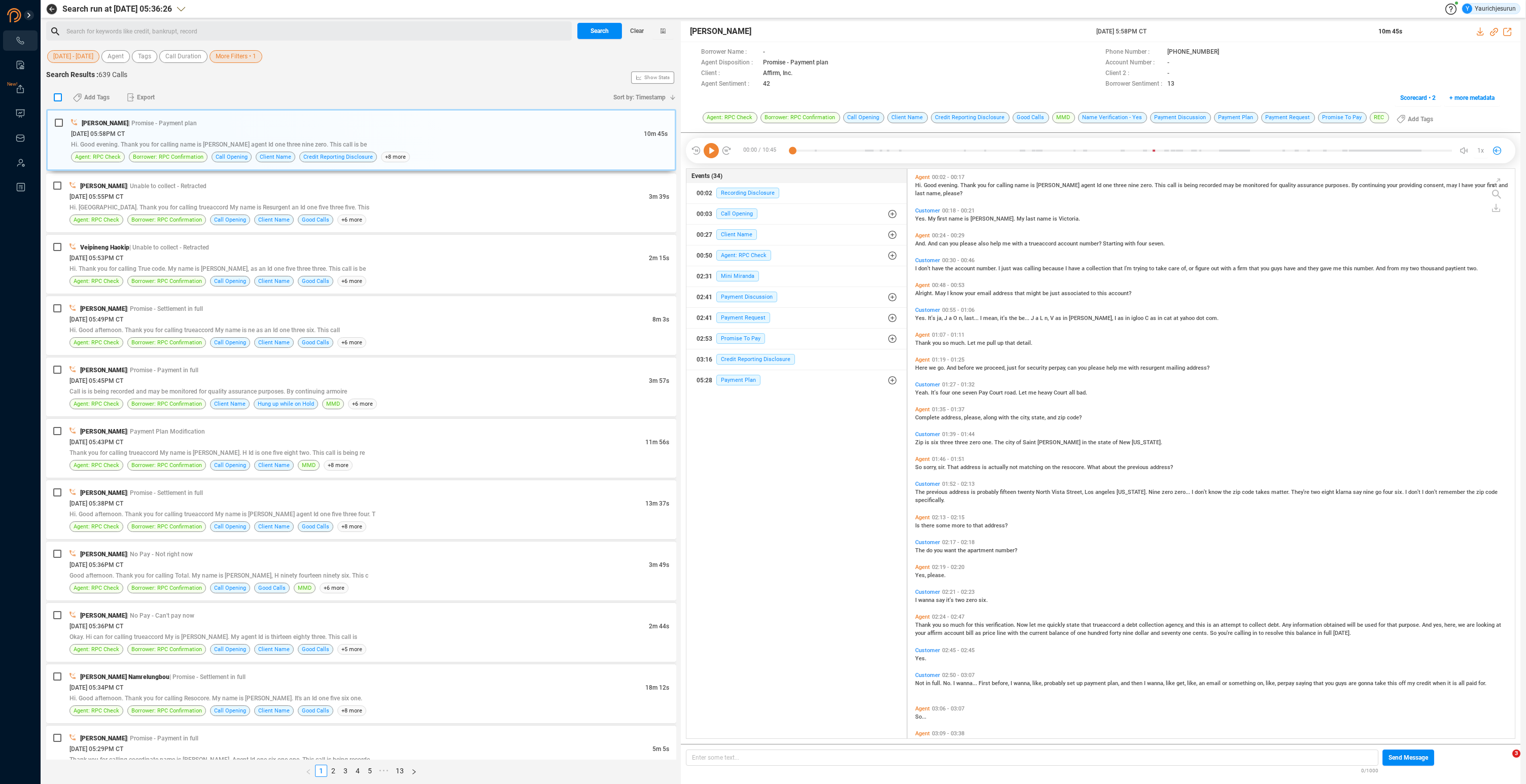
checkbox input "true"
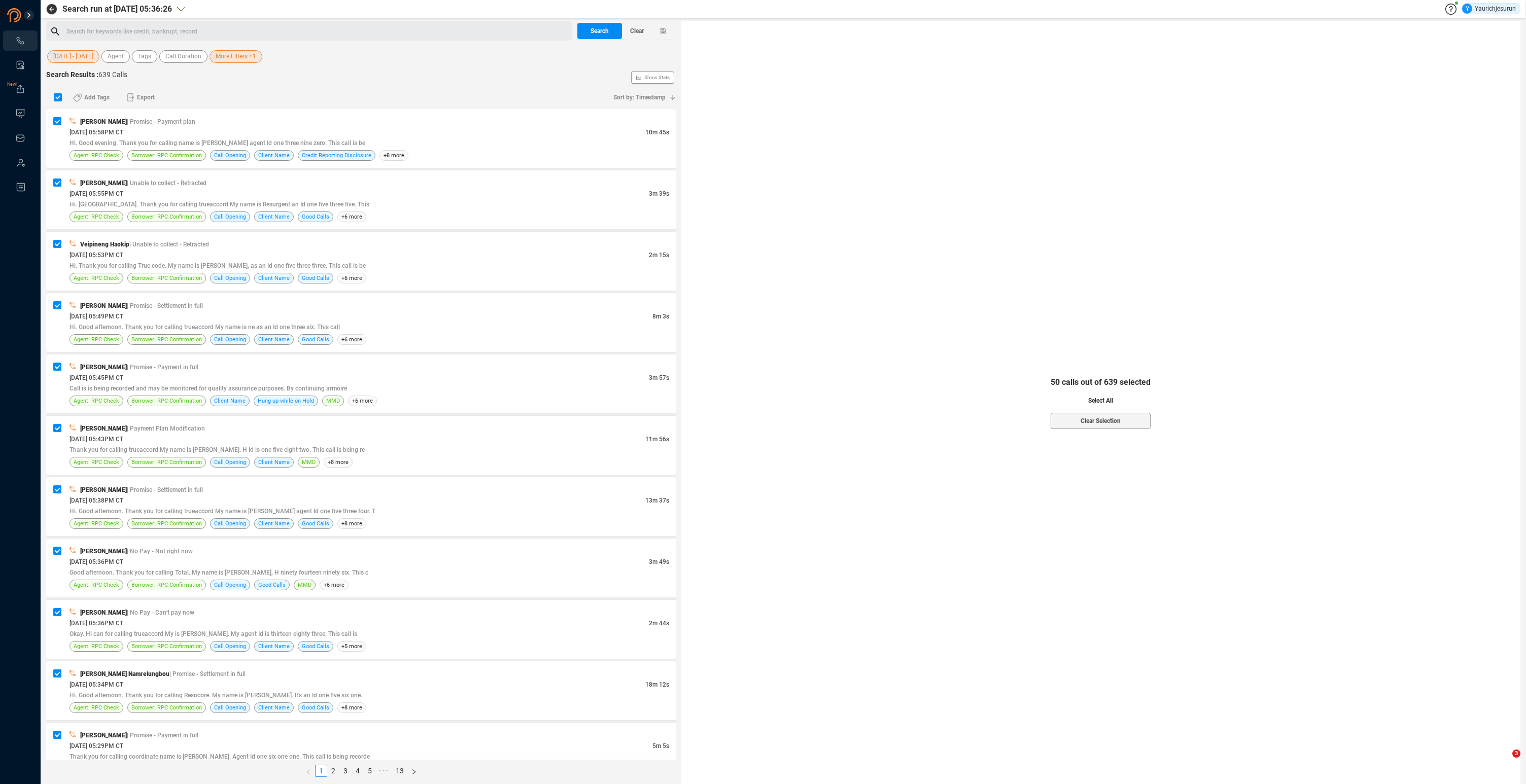
click at [1069, 392] on button "Select All" at bounding box center [1101, 400] width 100 height 16
click at [153, 101] on span "Export" at bounding box center [146, 97] width 18 height 16
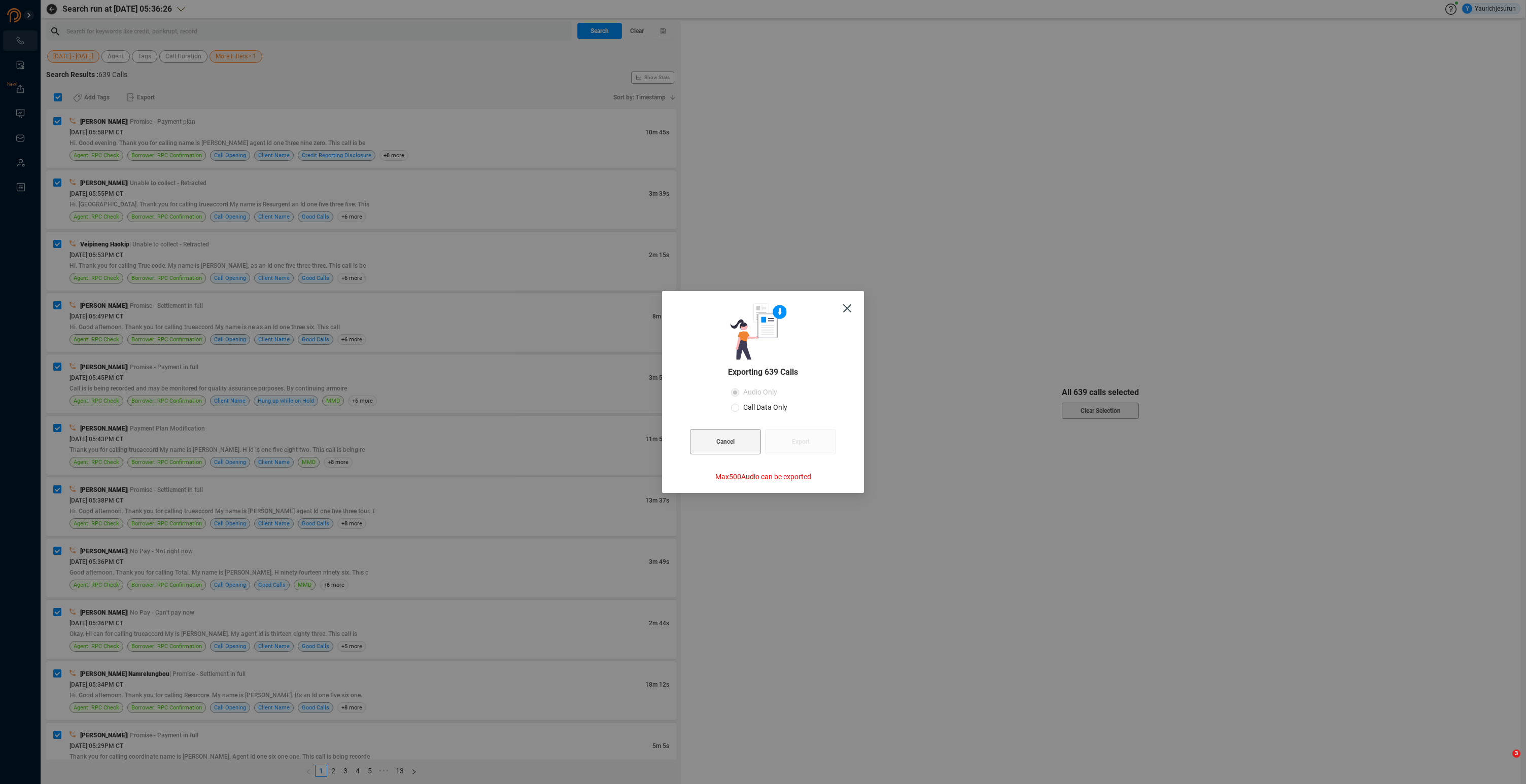
click at [760, 409] on span "Call Data Only" at bounding box center [765, 407] width 53 height 8
click at [739, 409] on input "Call Data Only" at bounding box center [735, 407] width 8 height 8
radio input "true"
radio input "false"
click at [808, 449] on span "Export" at bounding box center [800, 441] width 18 height 25
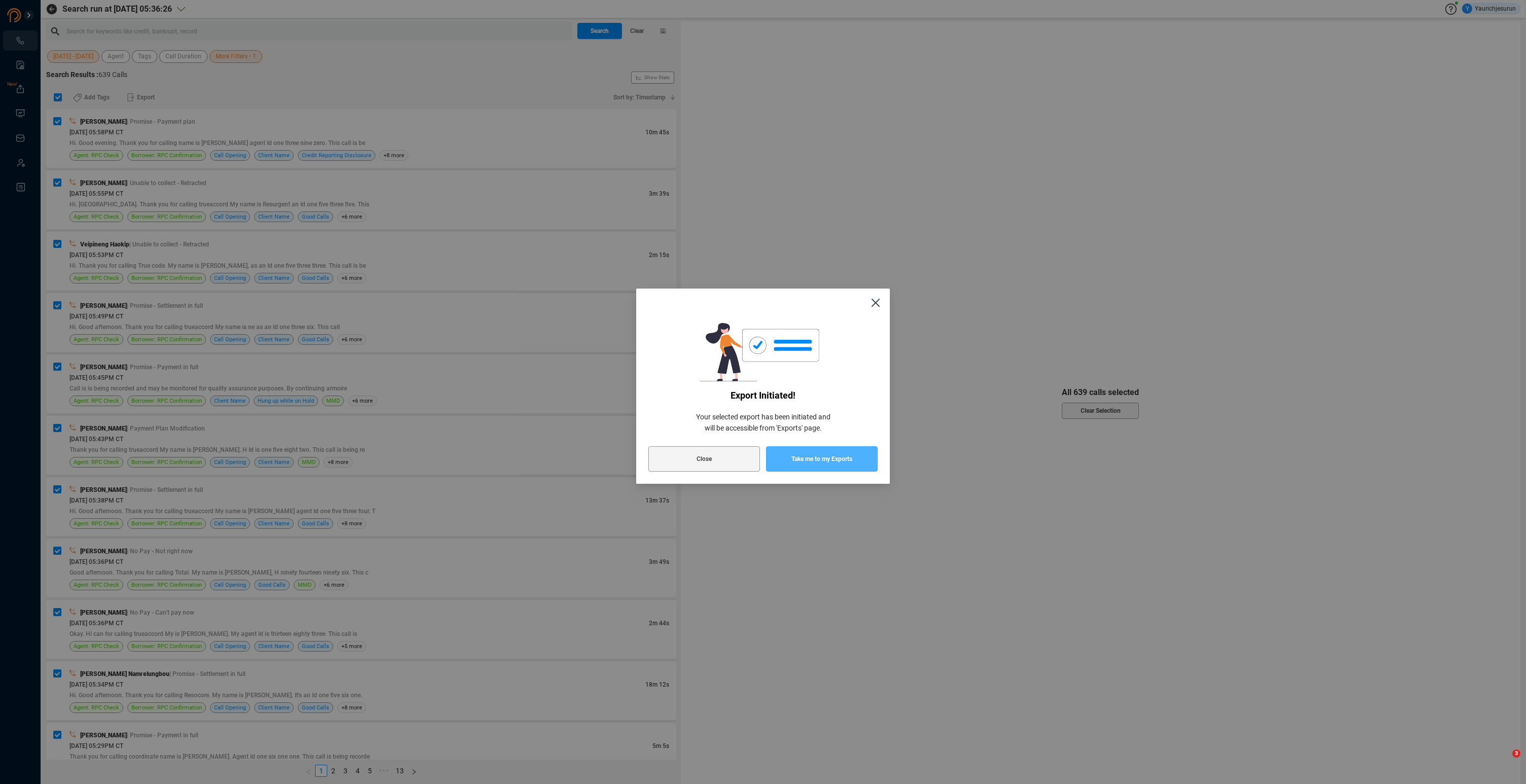
click at [807, 458] on span "Take me to my Exports" at bounding box center [822, 458] width 61 height 25
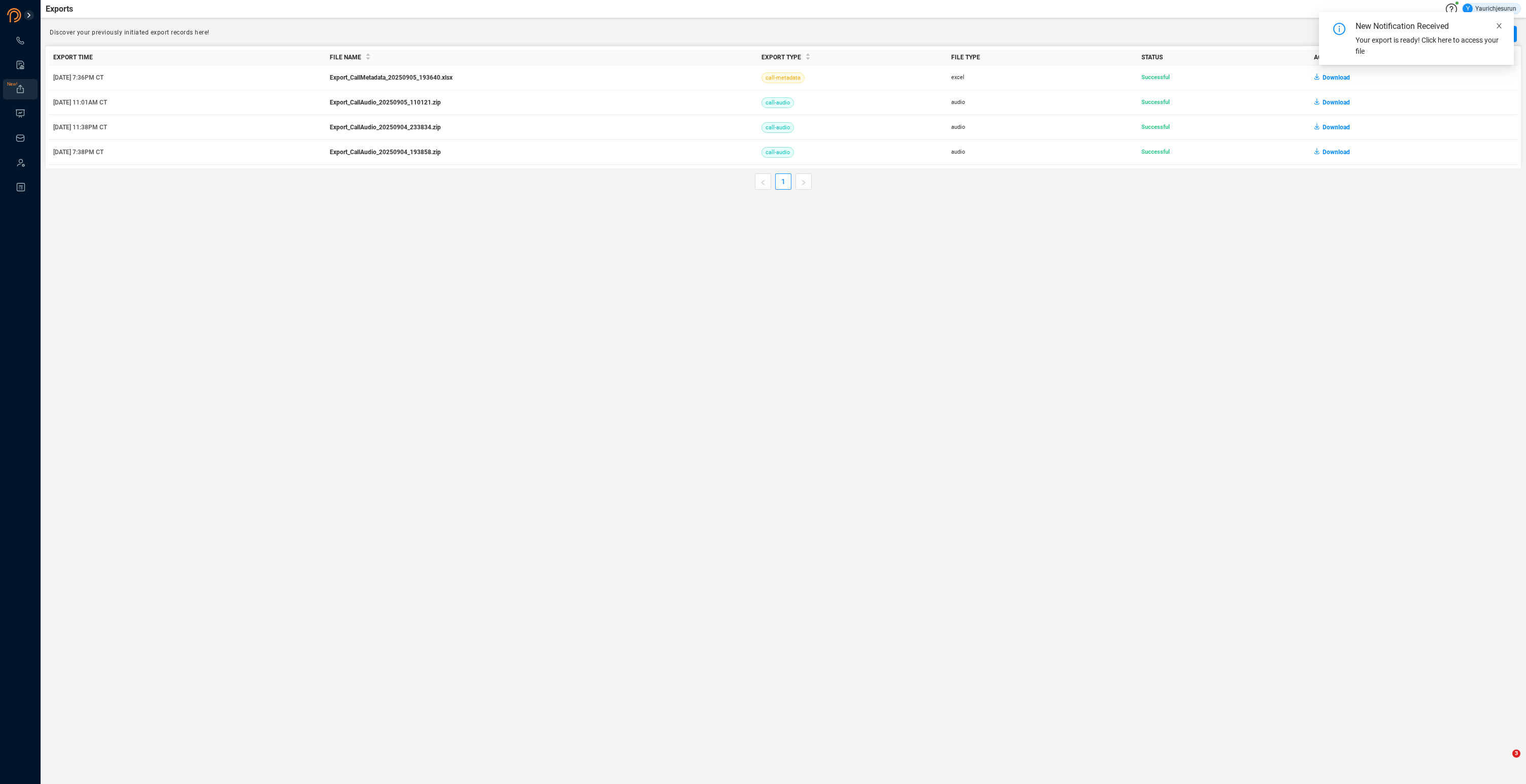
click at [1499, 27] on icon "close" at bounding box center [1499, 25] width 7 height 7
click at [21, 40] on icon at bounding box center [20, 40] width 10 height 10
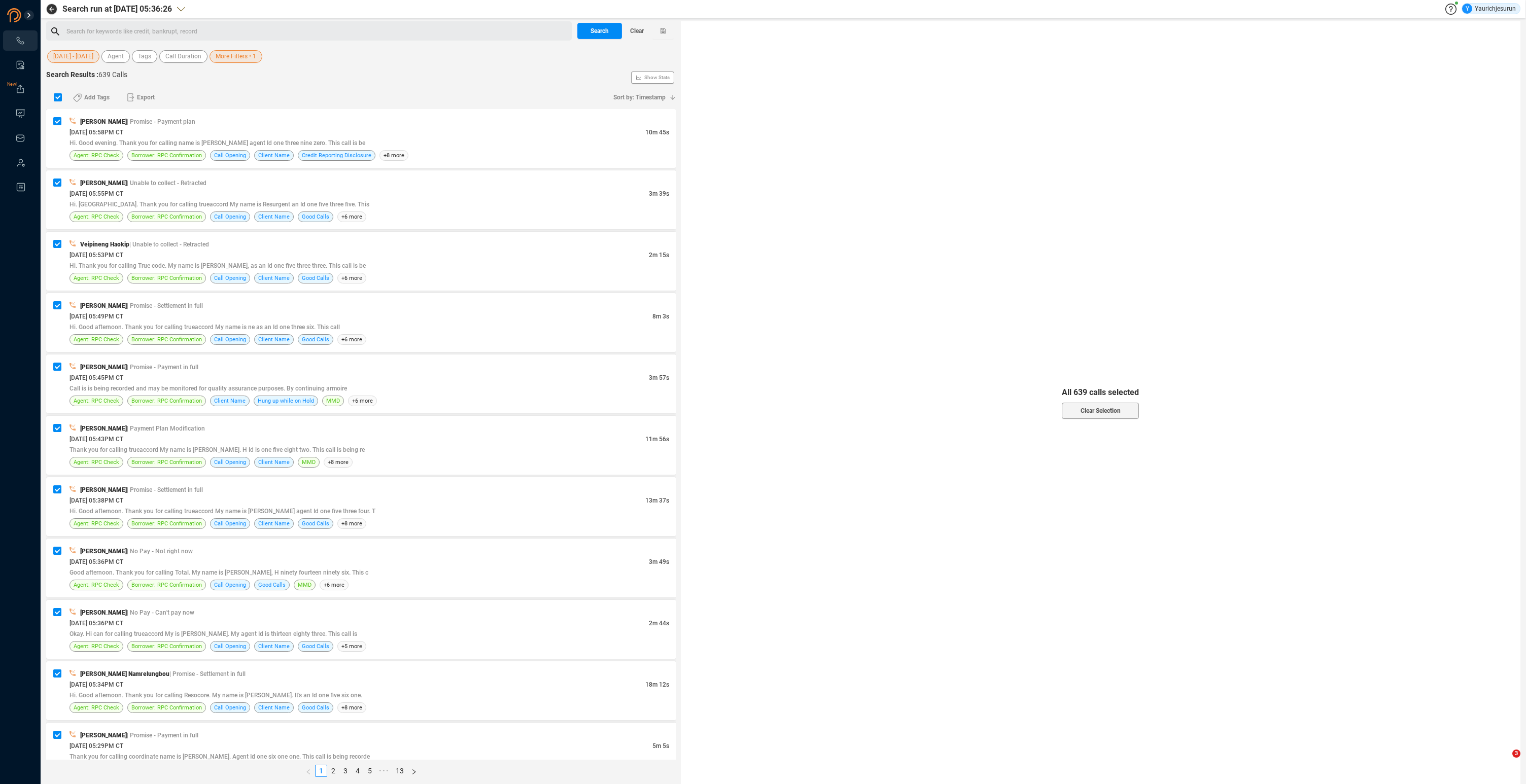
click at [237, 61] on span "More Filters • 1" at bounding box center [236, 56] width 41 height 13
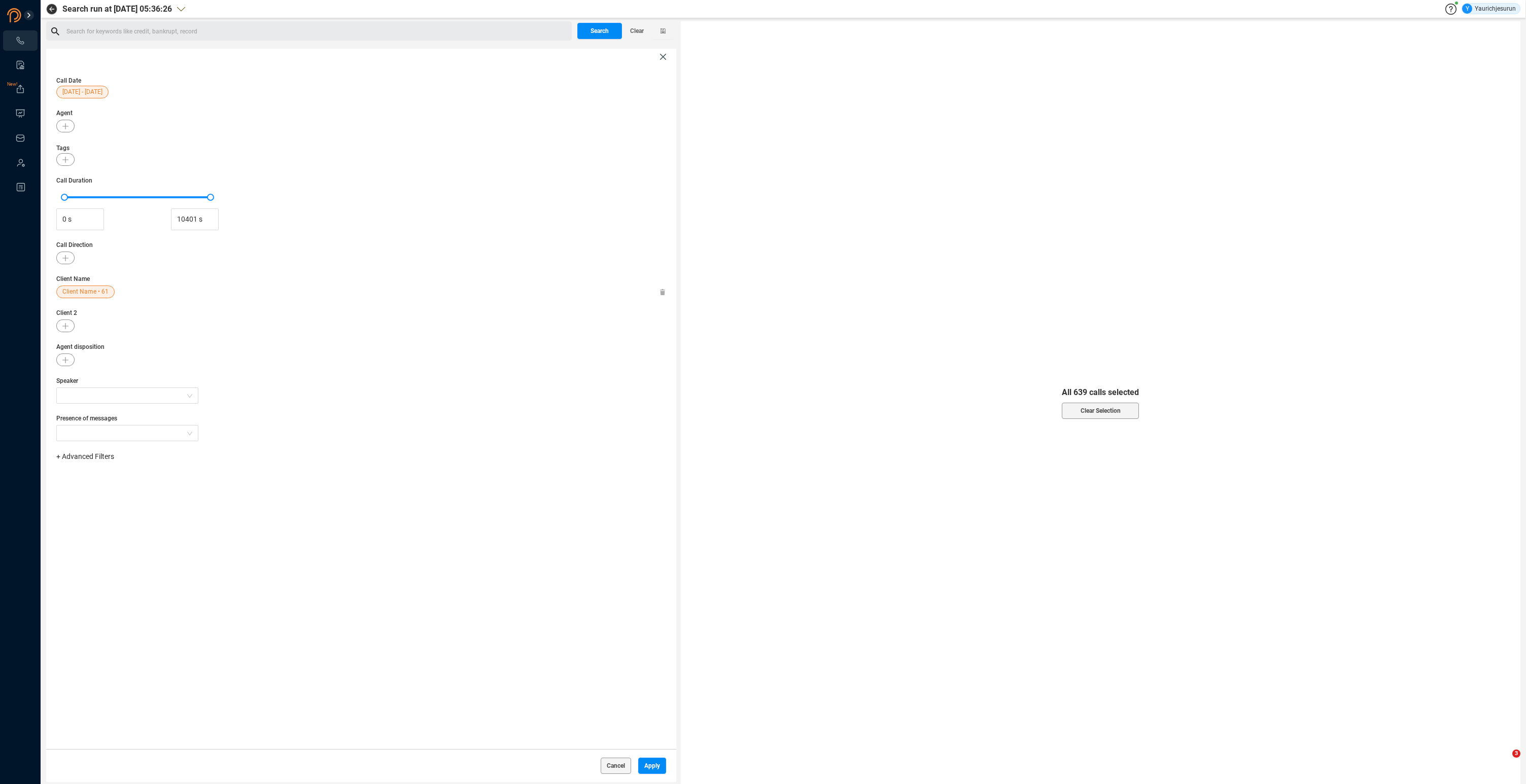
click at [79, 289] on span "Client Name • 61" at bounding box center [85, 292] width 46 height 13
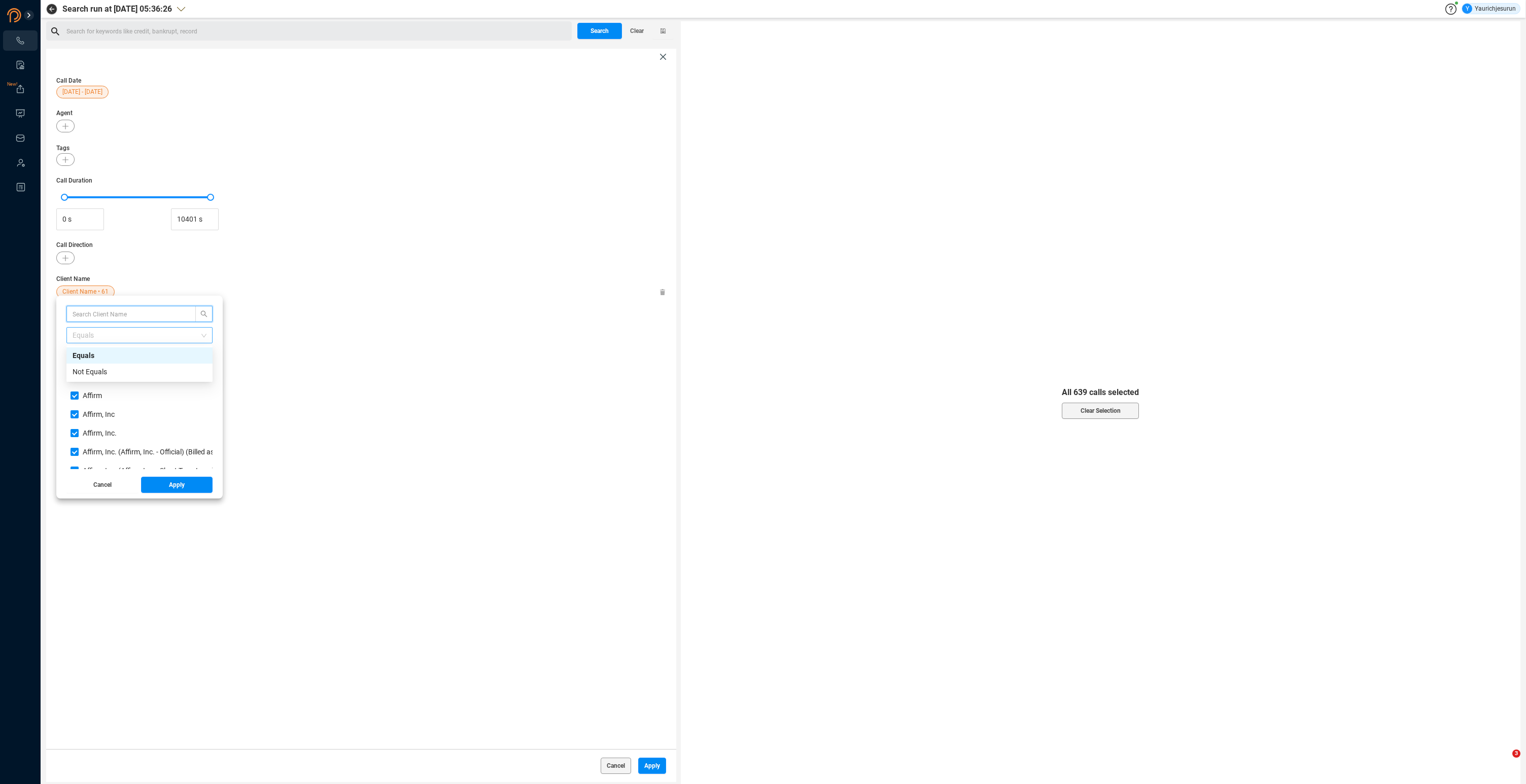
click at [82, 339] on span "Equals" at bounding box center [139, 335] width 134 height 15
click at [92, 369] on div "Not Equals" at bounding box center [139, 372] width 134 height 11
click at [159, 487] on button "Apply" at bounding box center [177, 485] width 72 height 16
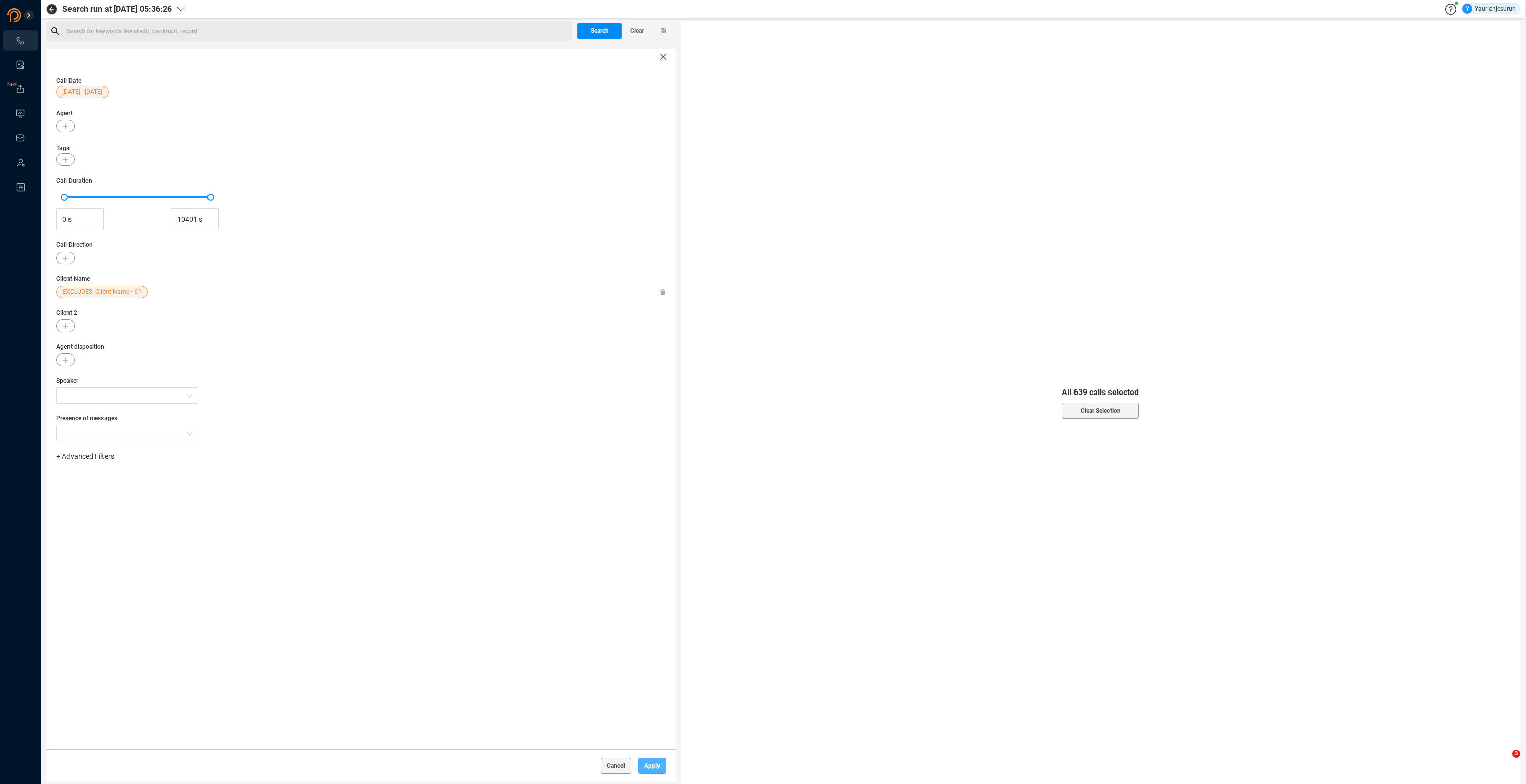
click at [661, 767] on button "Apply" at bounding box center [652, 765] width 28 height 16
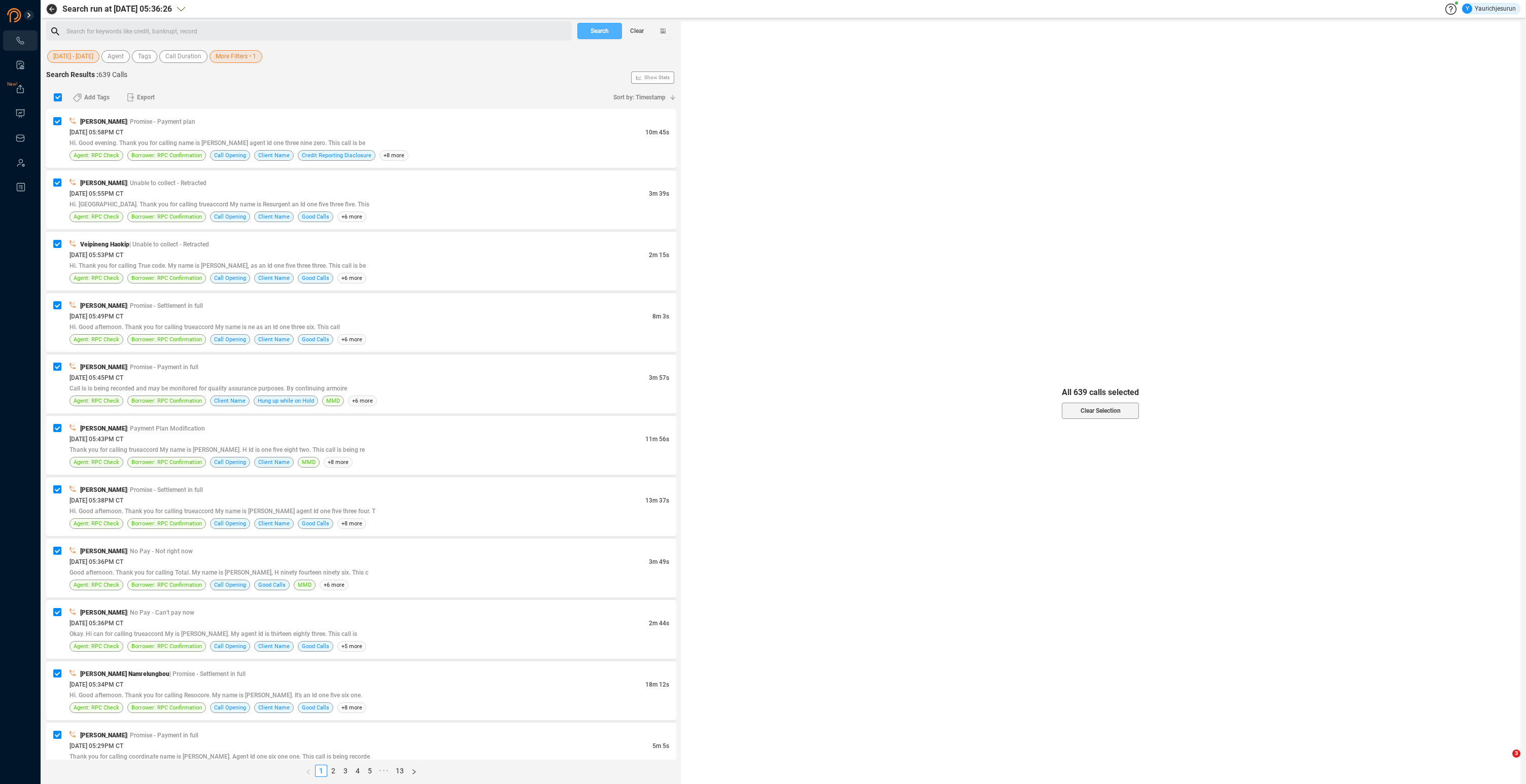
click at [596, 29] on span "Search" at bounding box center [600, 31] width 19 height 16
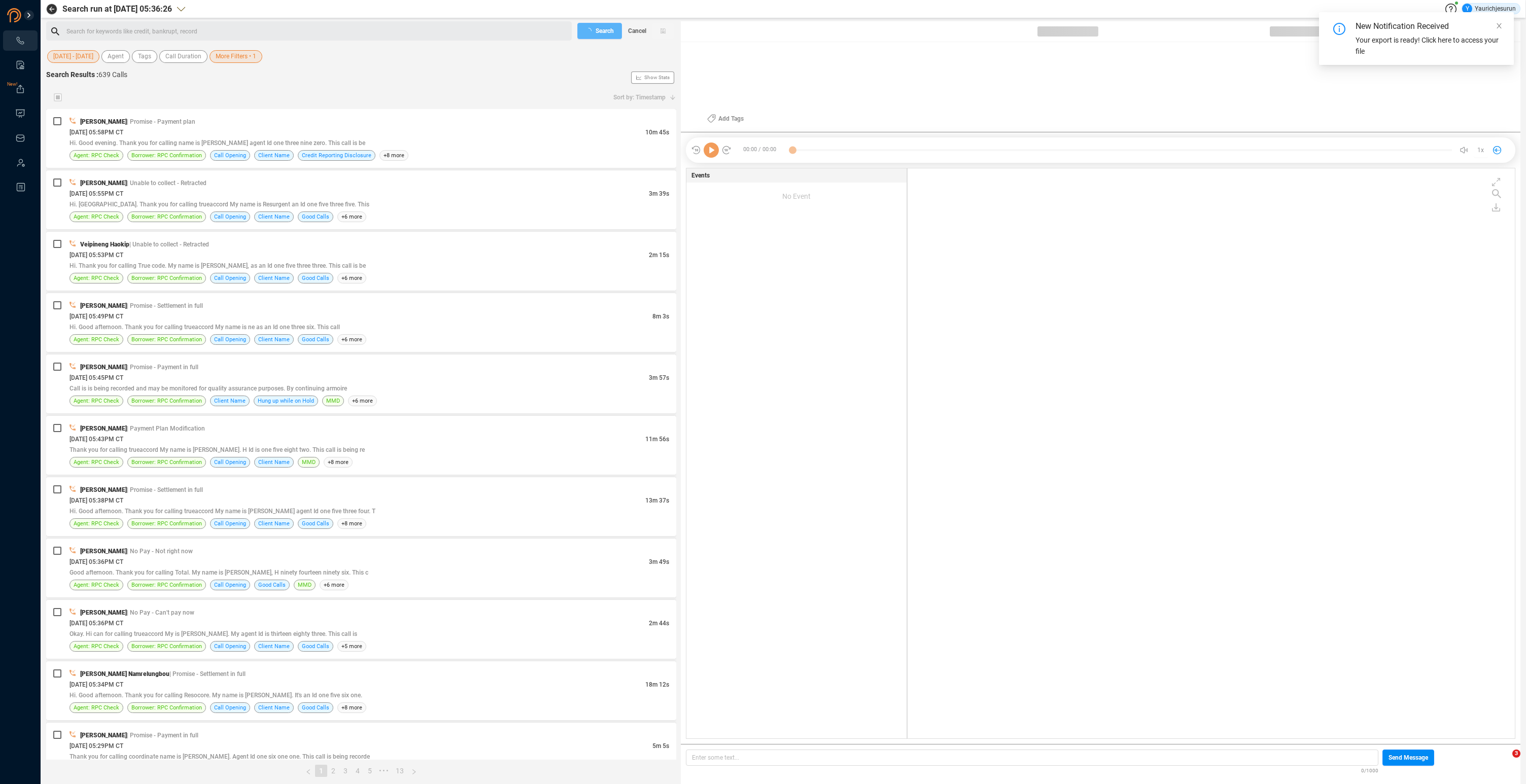
scroll to position [568, 602]
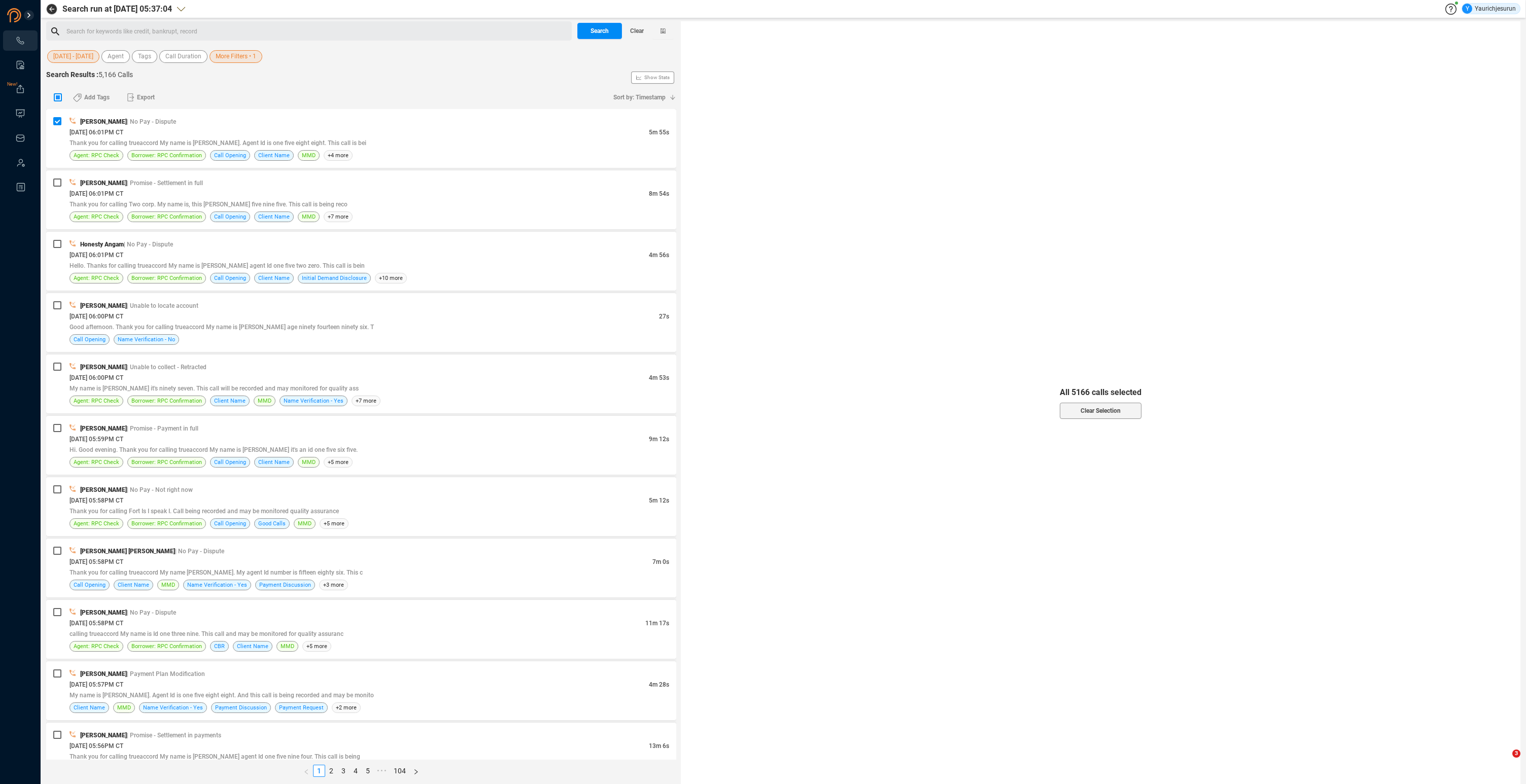
click at [54, 98] on input "checkbox" at bounding box center [57, 97] width 8 height 8
checkbox input "true"
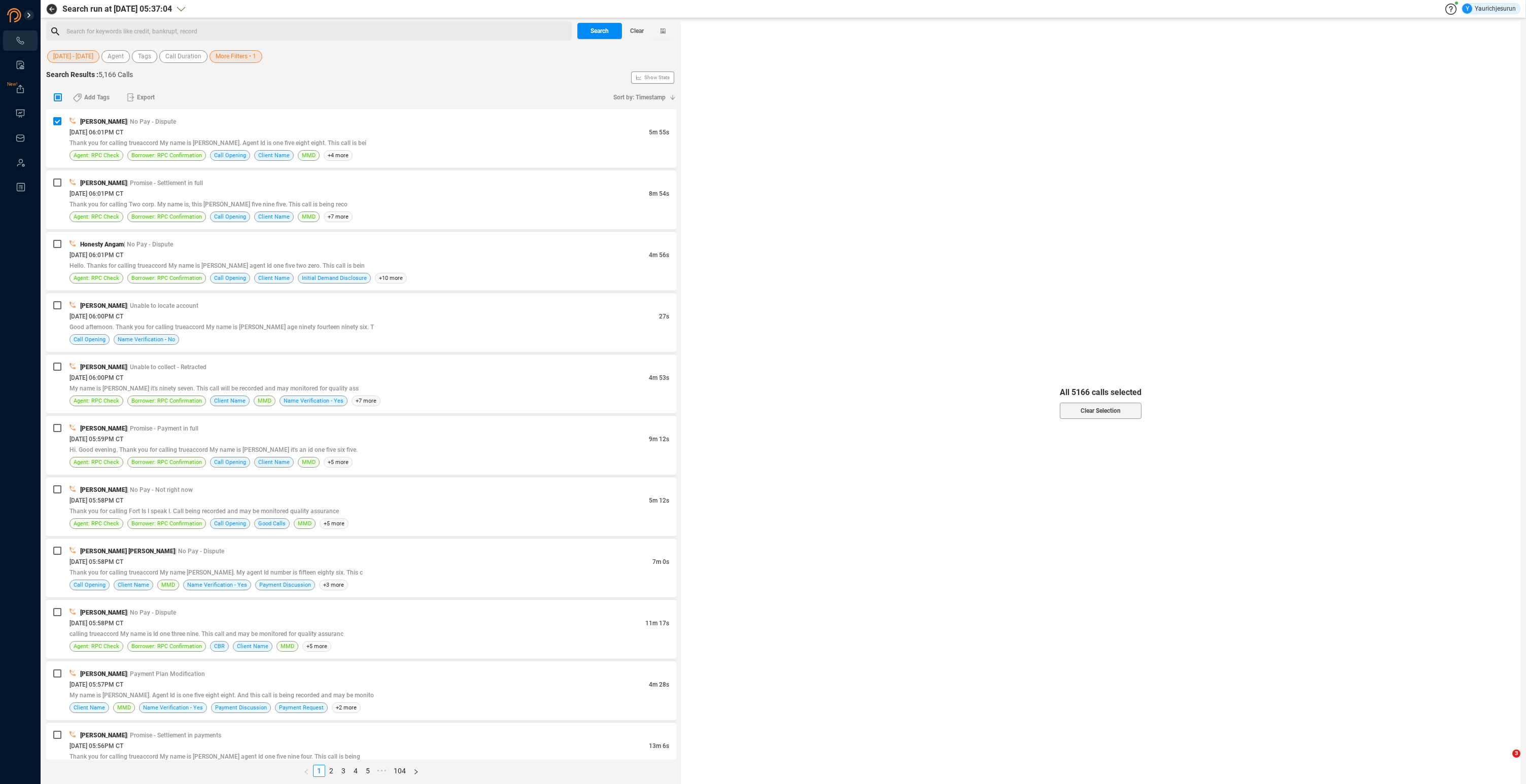
checkbox input "true"
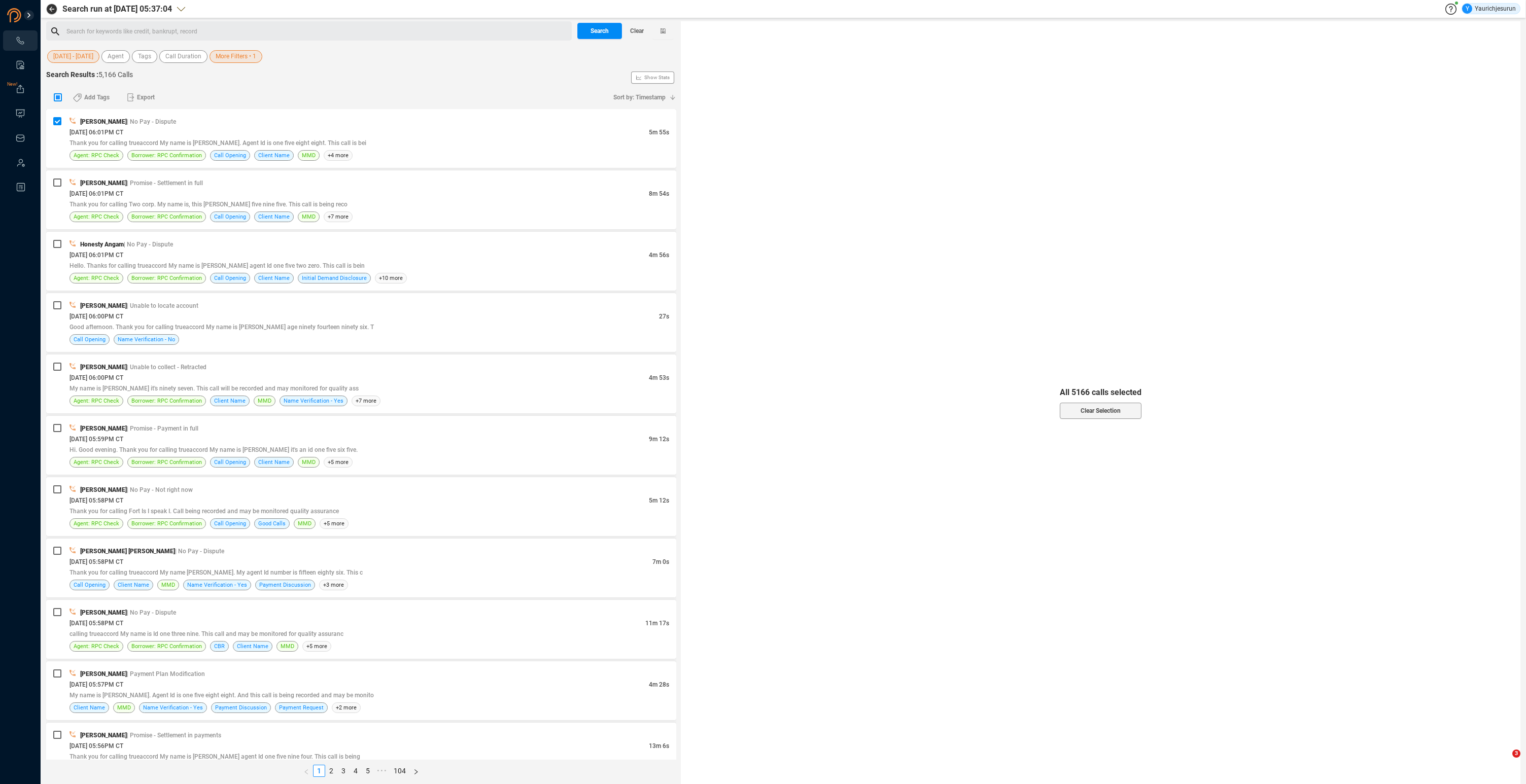
checkbox input "true"
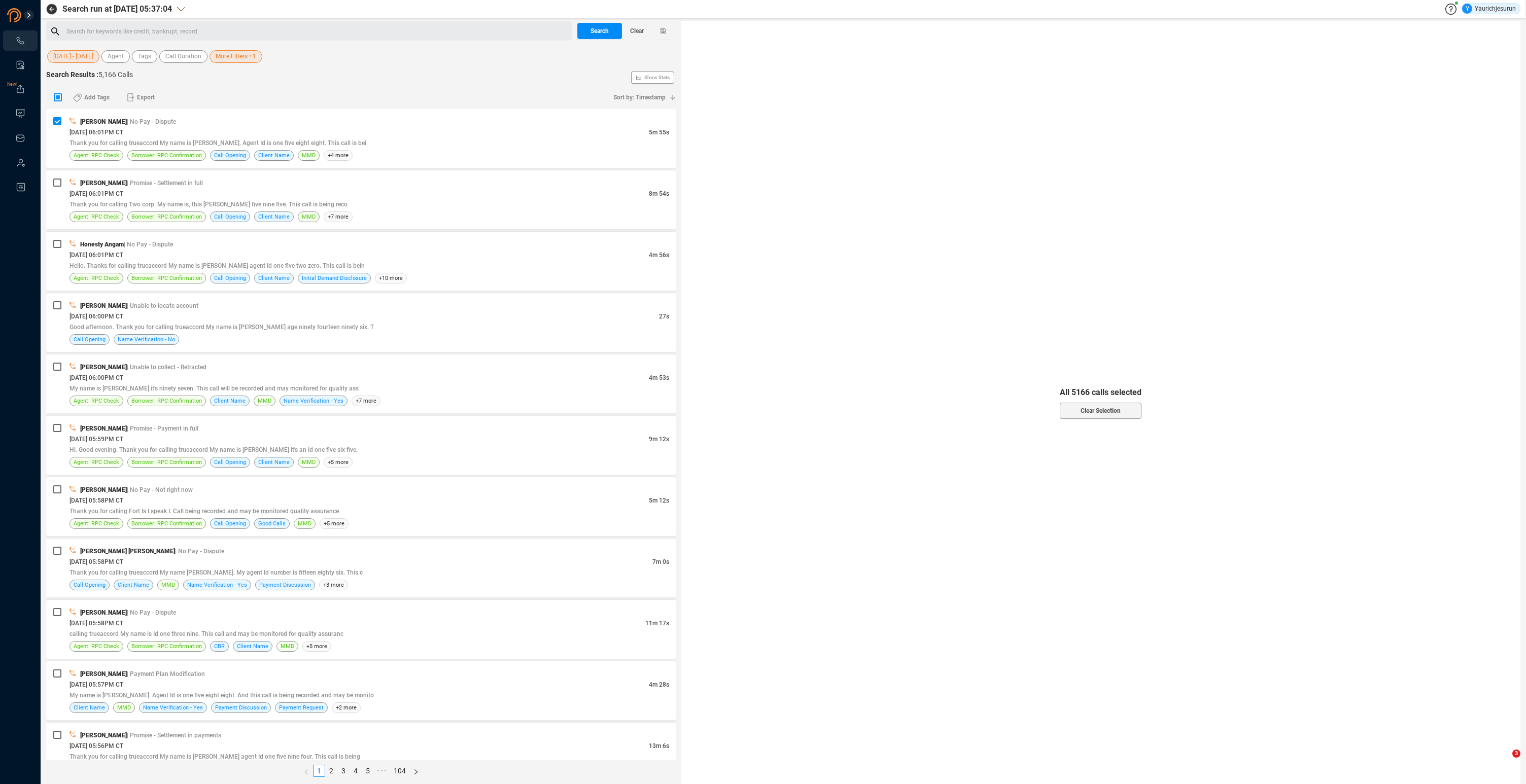
checkbox input "true"
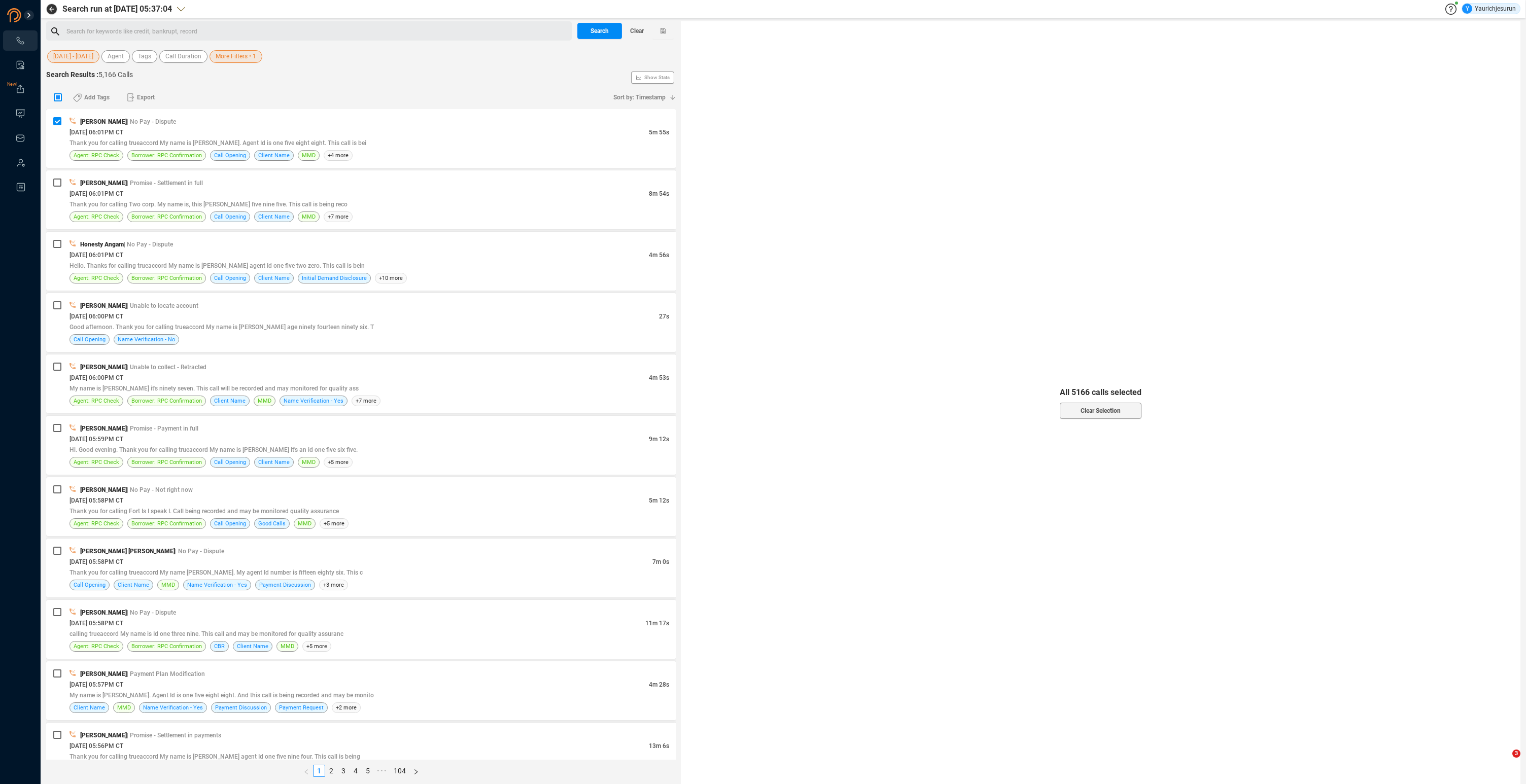
checkbox input "true"
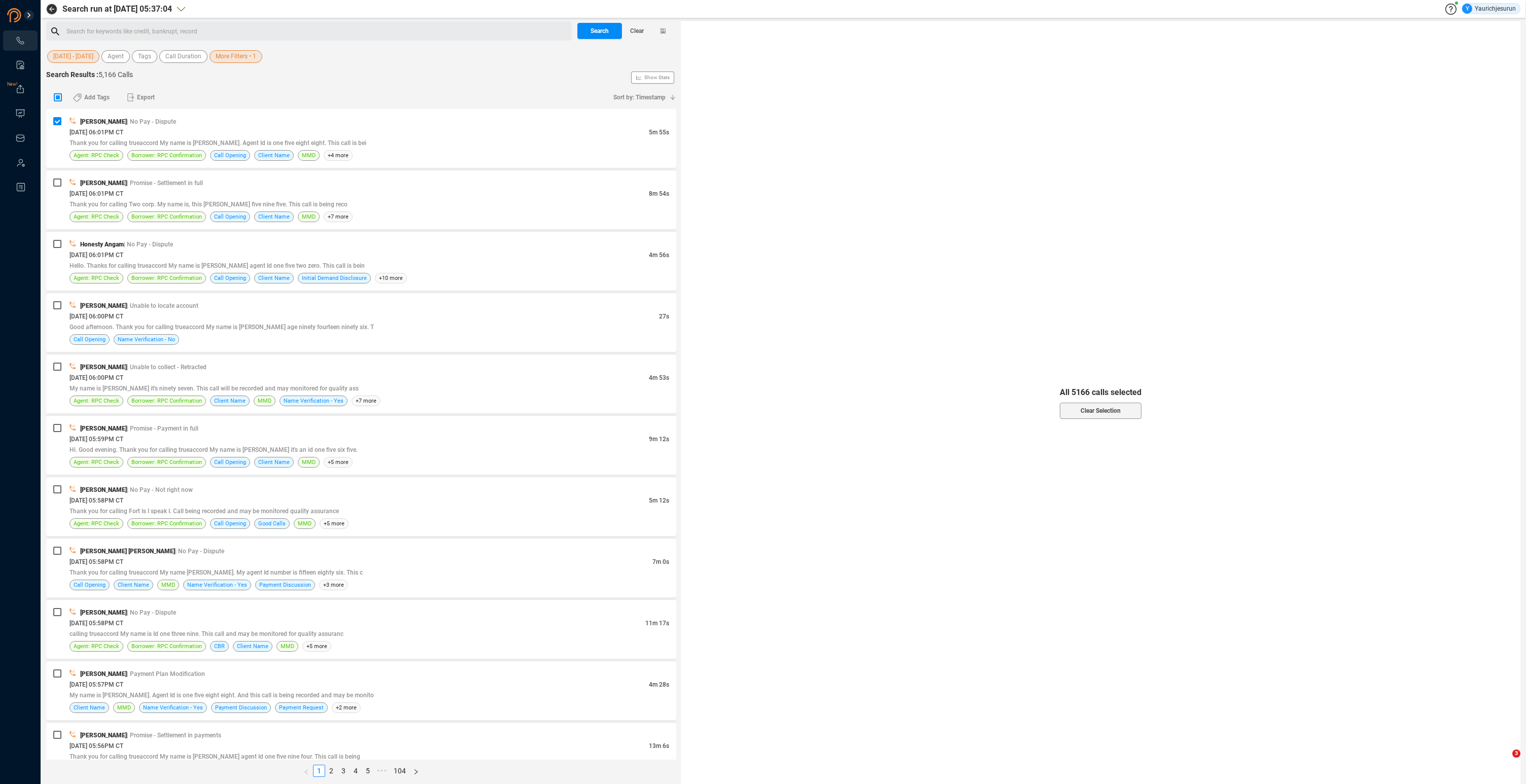
checkbox input "true"
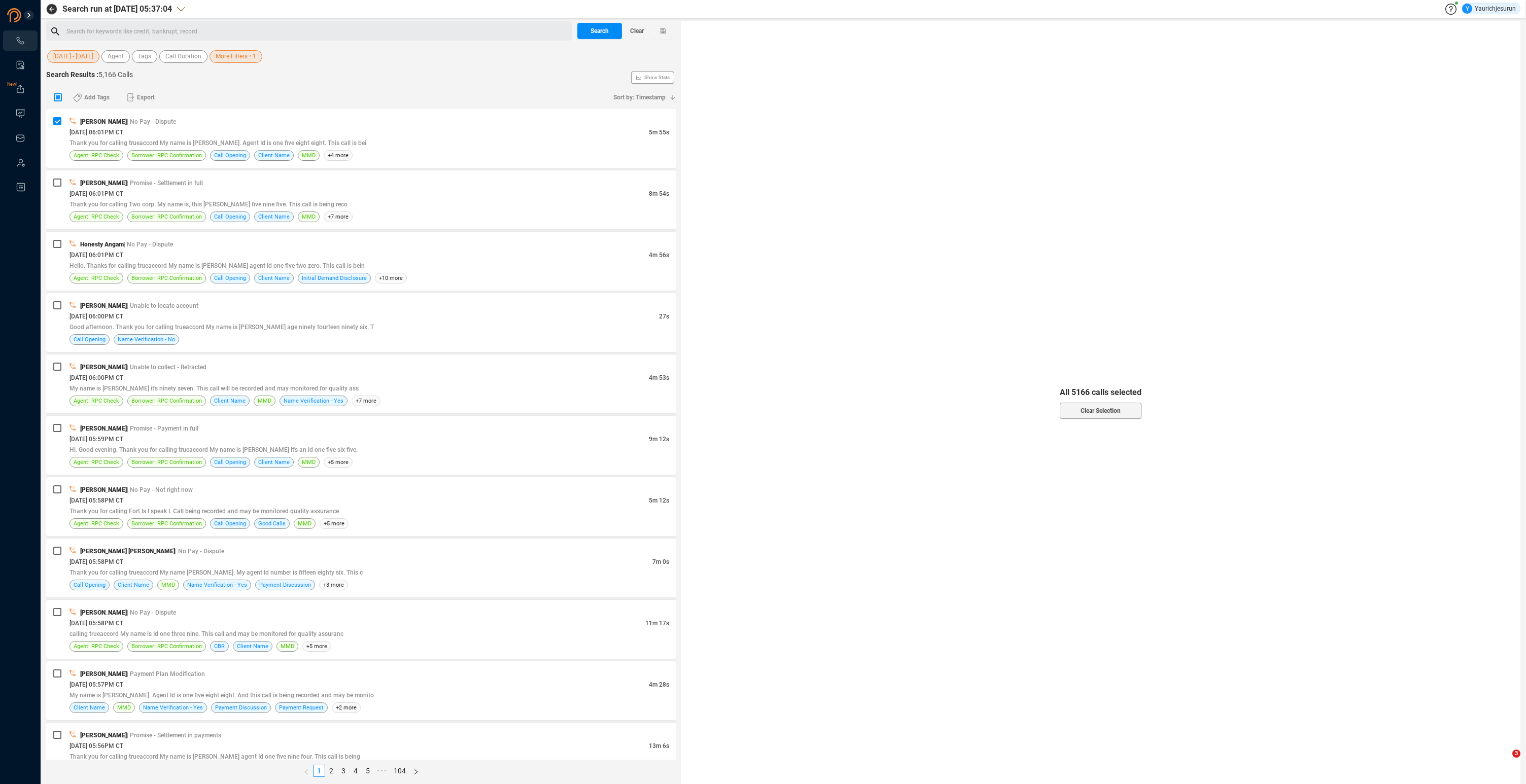
checkbox input "true"
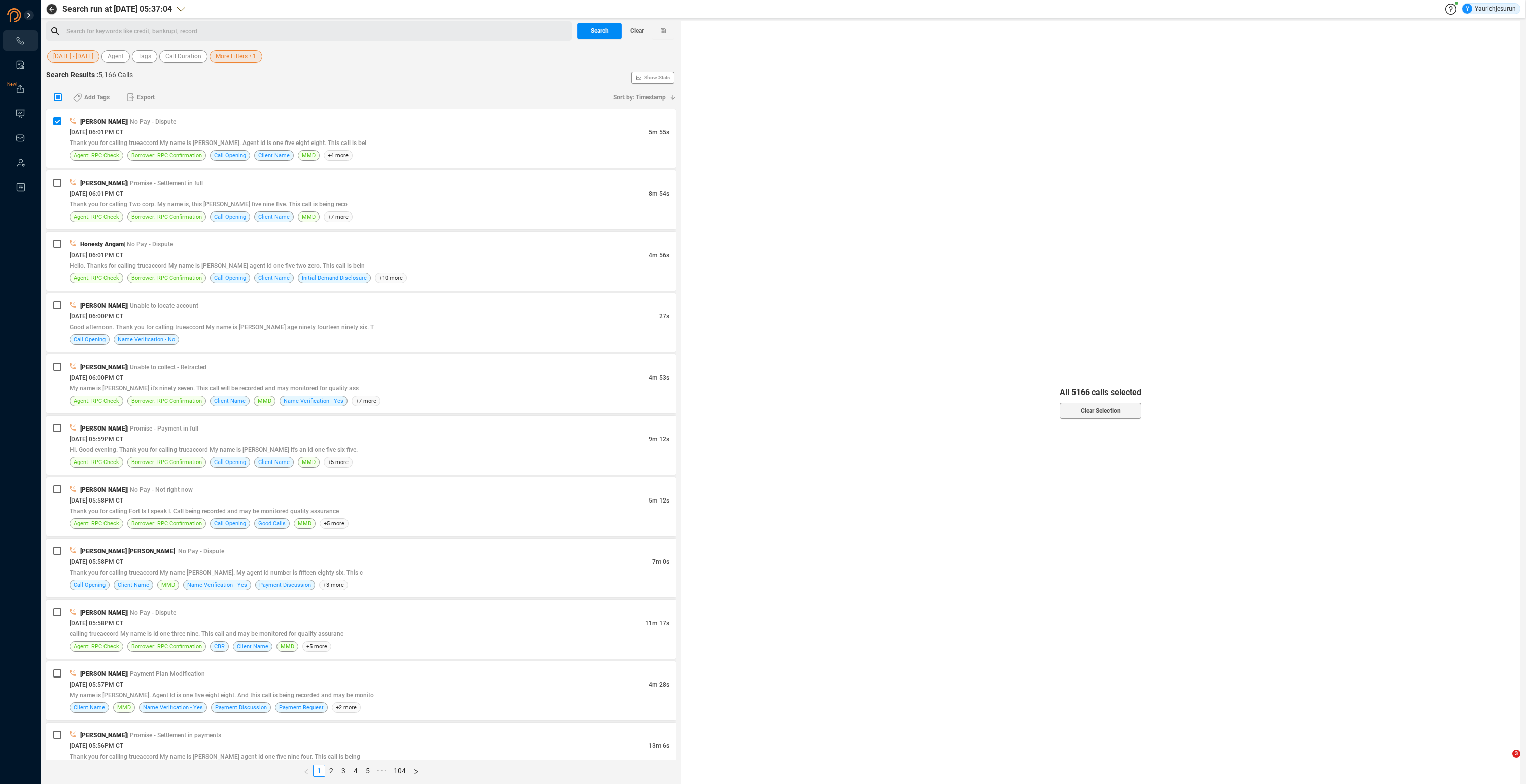
checkbox input "true"
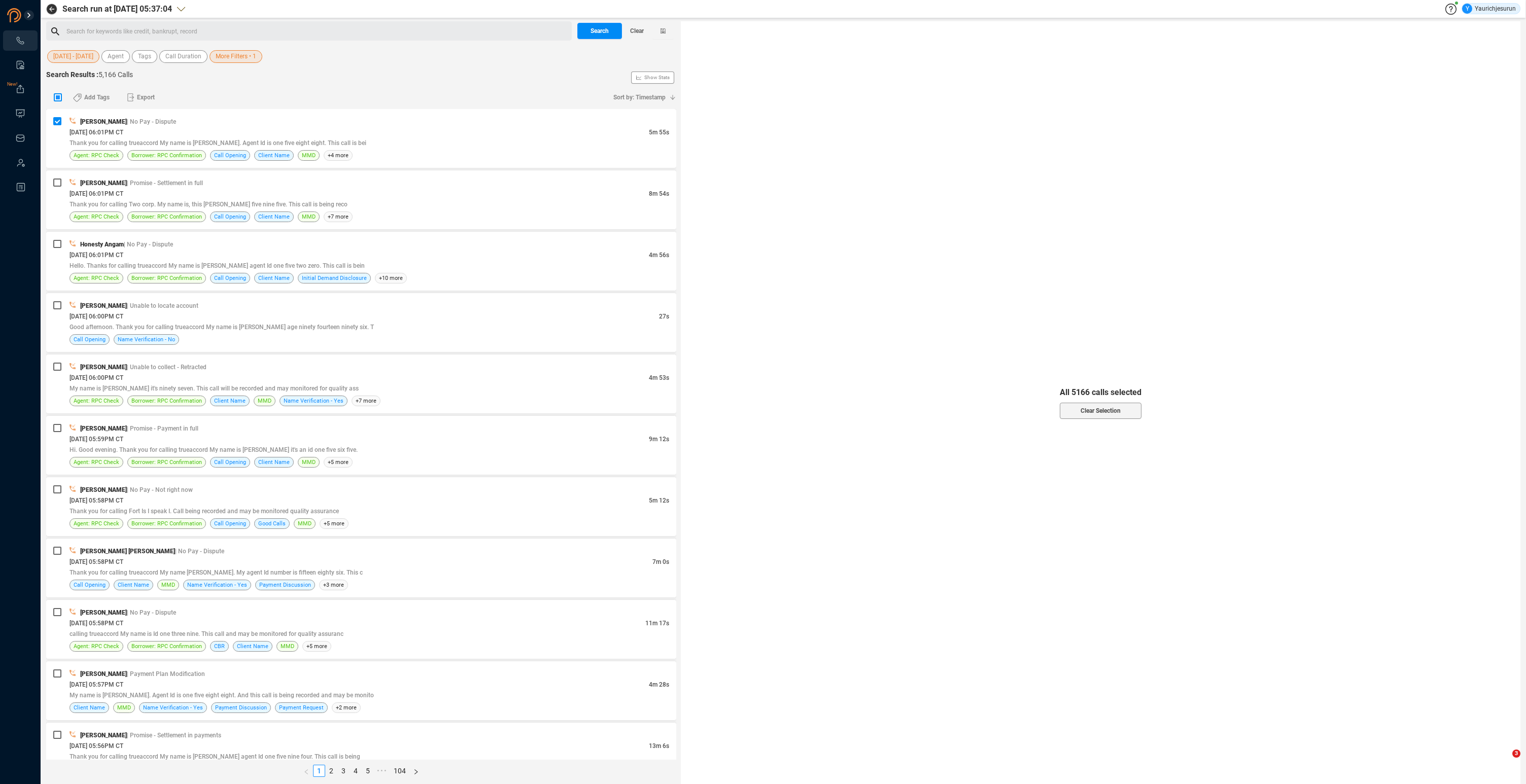
checkbox input "true"
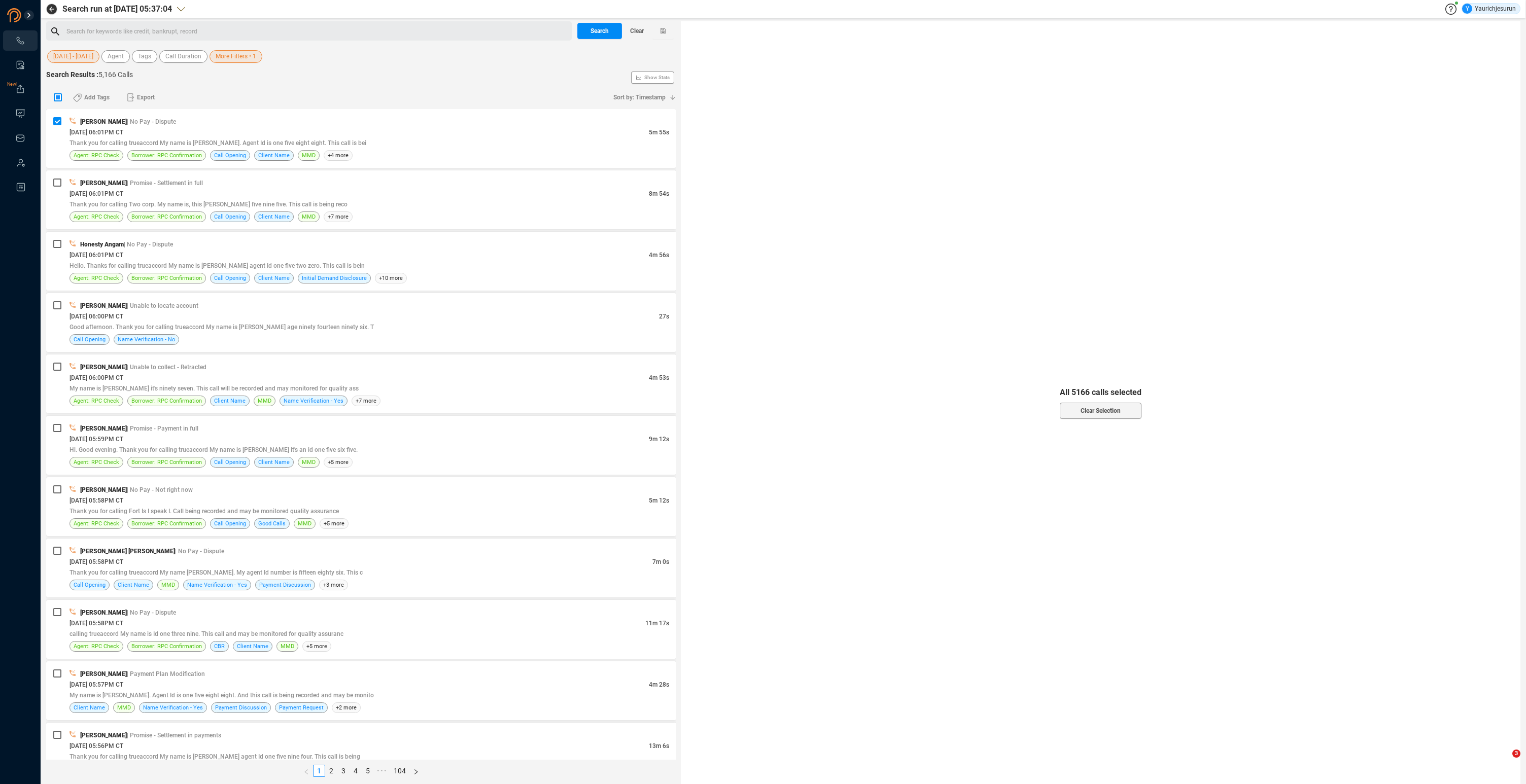
checkbox input "true"
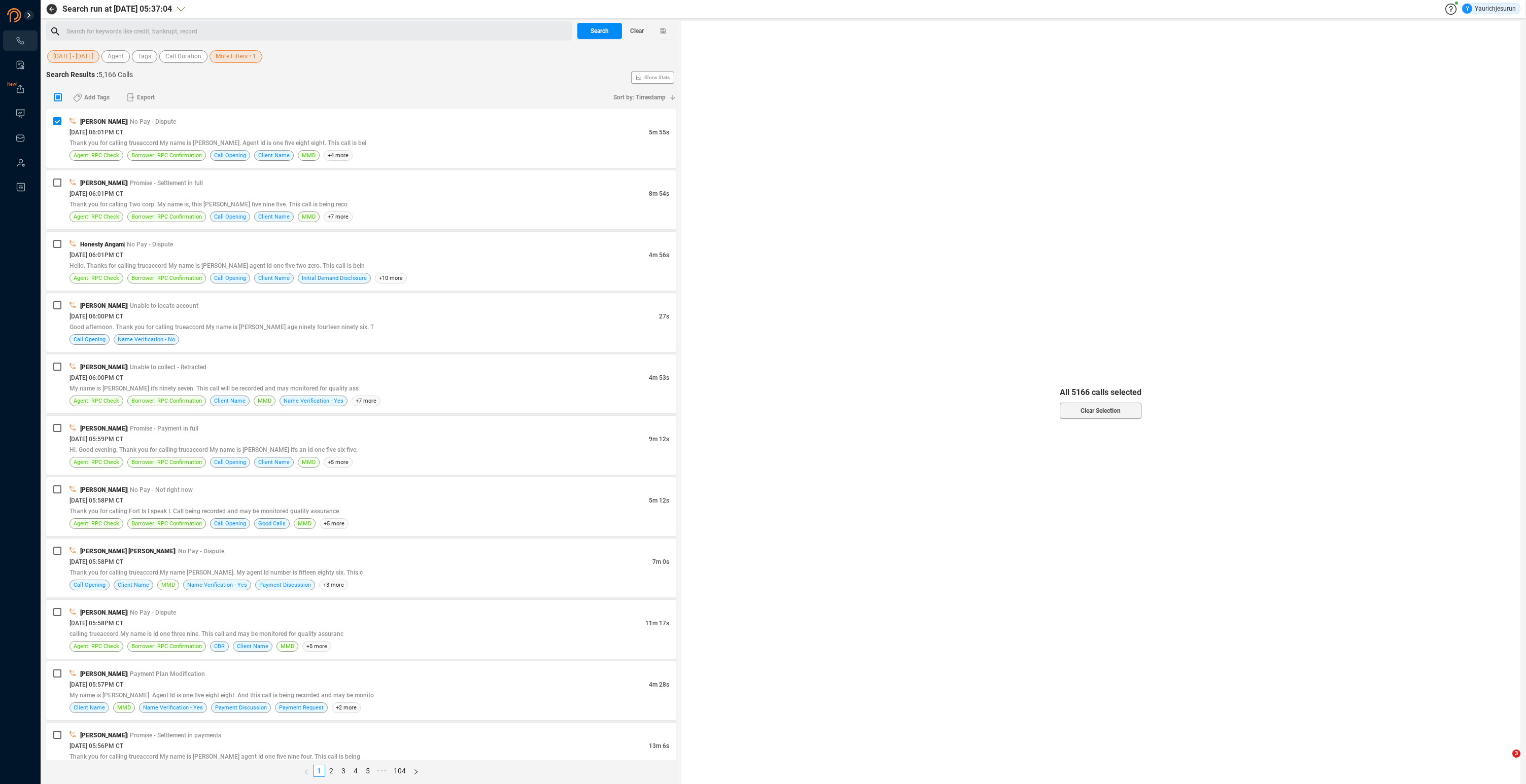
checkbox input "true"
click at [1097, 401] on span "Select All" at bounding box center [1101, 400] width 25 height 16
click at [132, 99] on icon "button" at bounding box center [130, 97] width 7 height 8
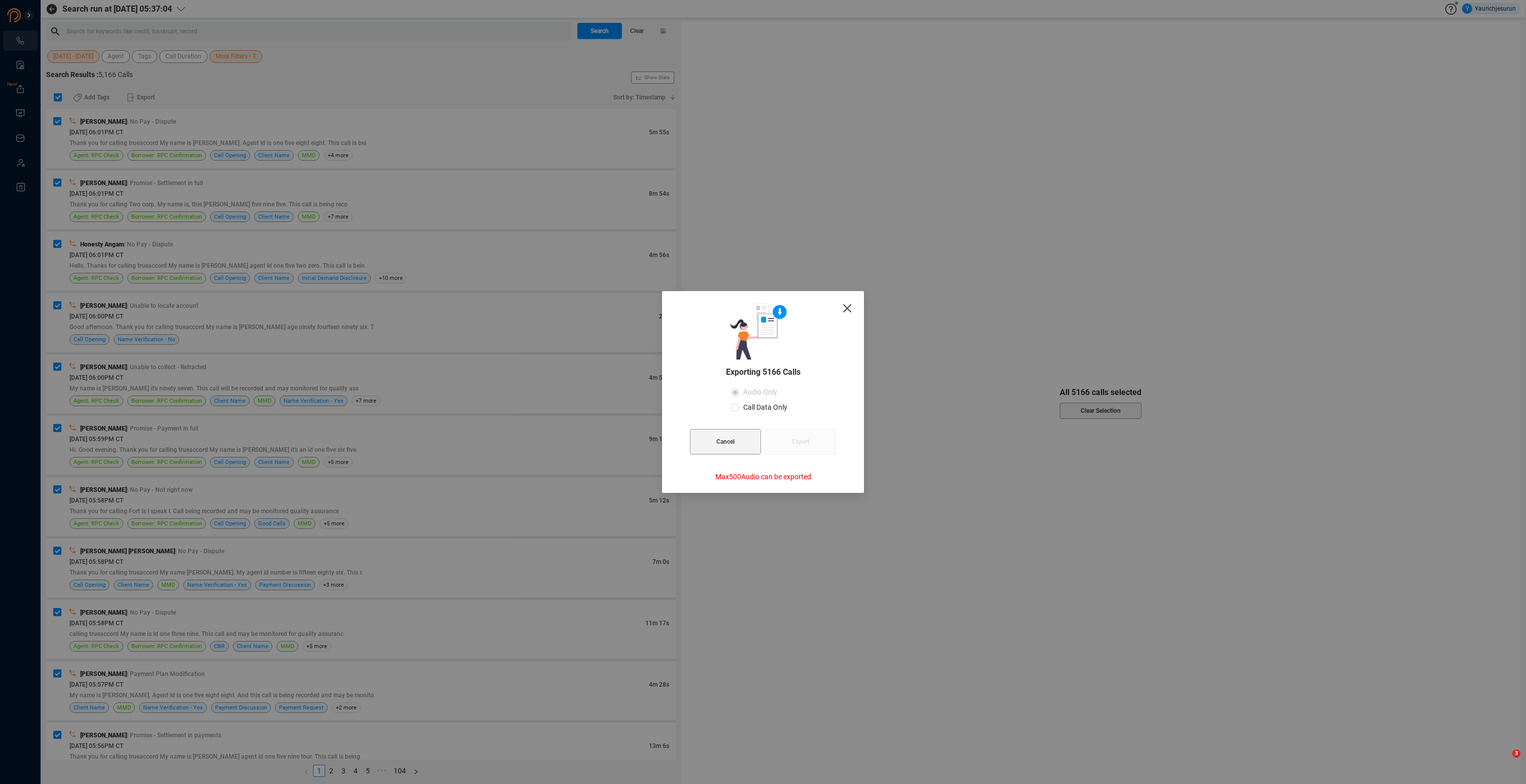
click at [761, 403] on span "Call Data Only" at bounding box center [765, 407] width 53 height 8
click at [739, 403] on input "Call Data Only" at bounding box center [735, 407] width 8 height 8
radio input "true"
radio input "false"
click at [797, 445] on span "Export" at bounding box center [800, 441] width 18 height 25
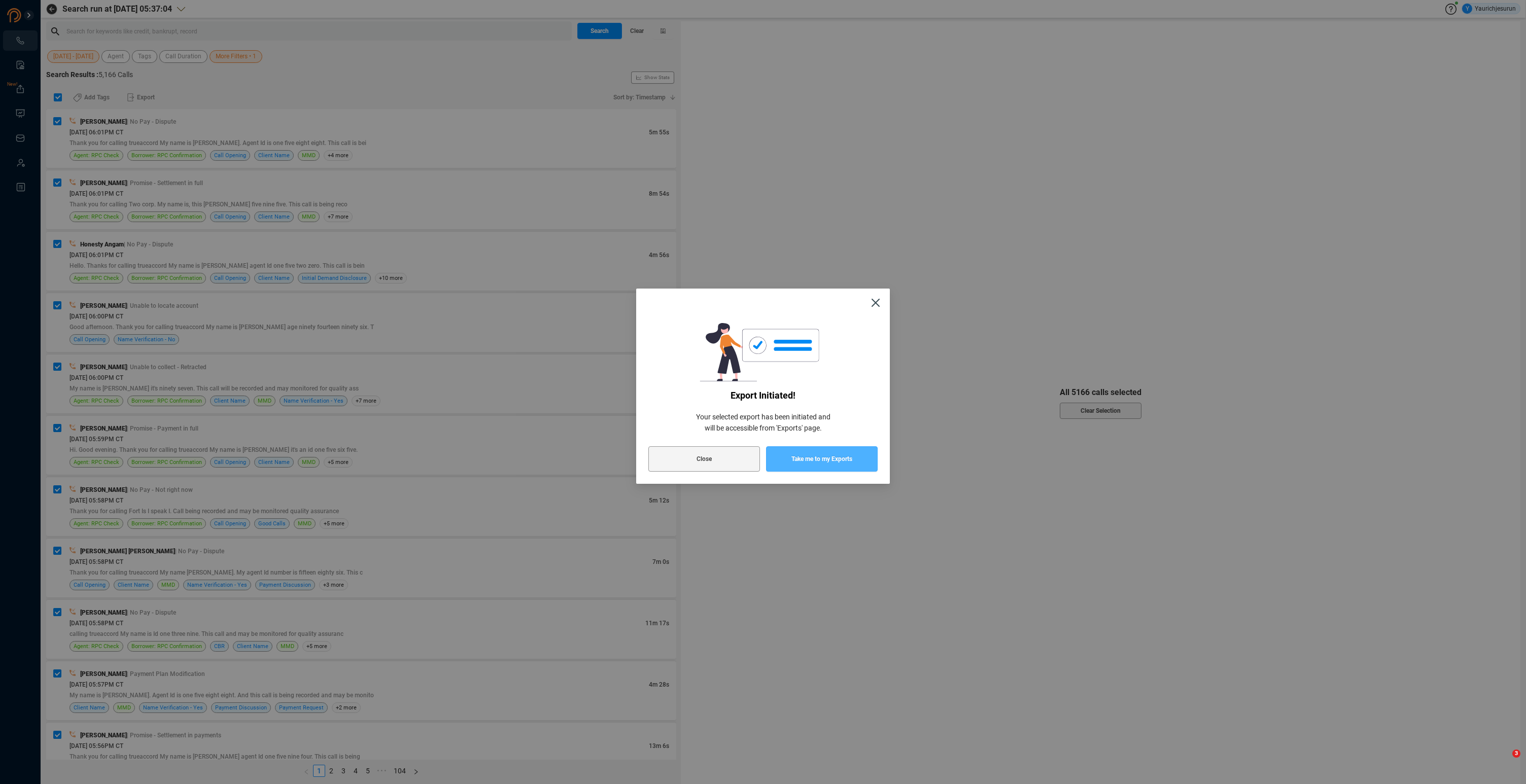
click at [819, 462] on span "Take me to my Exports" at bounding box center [822, 458] width 61 height 25
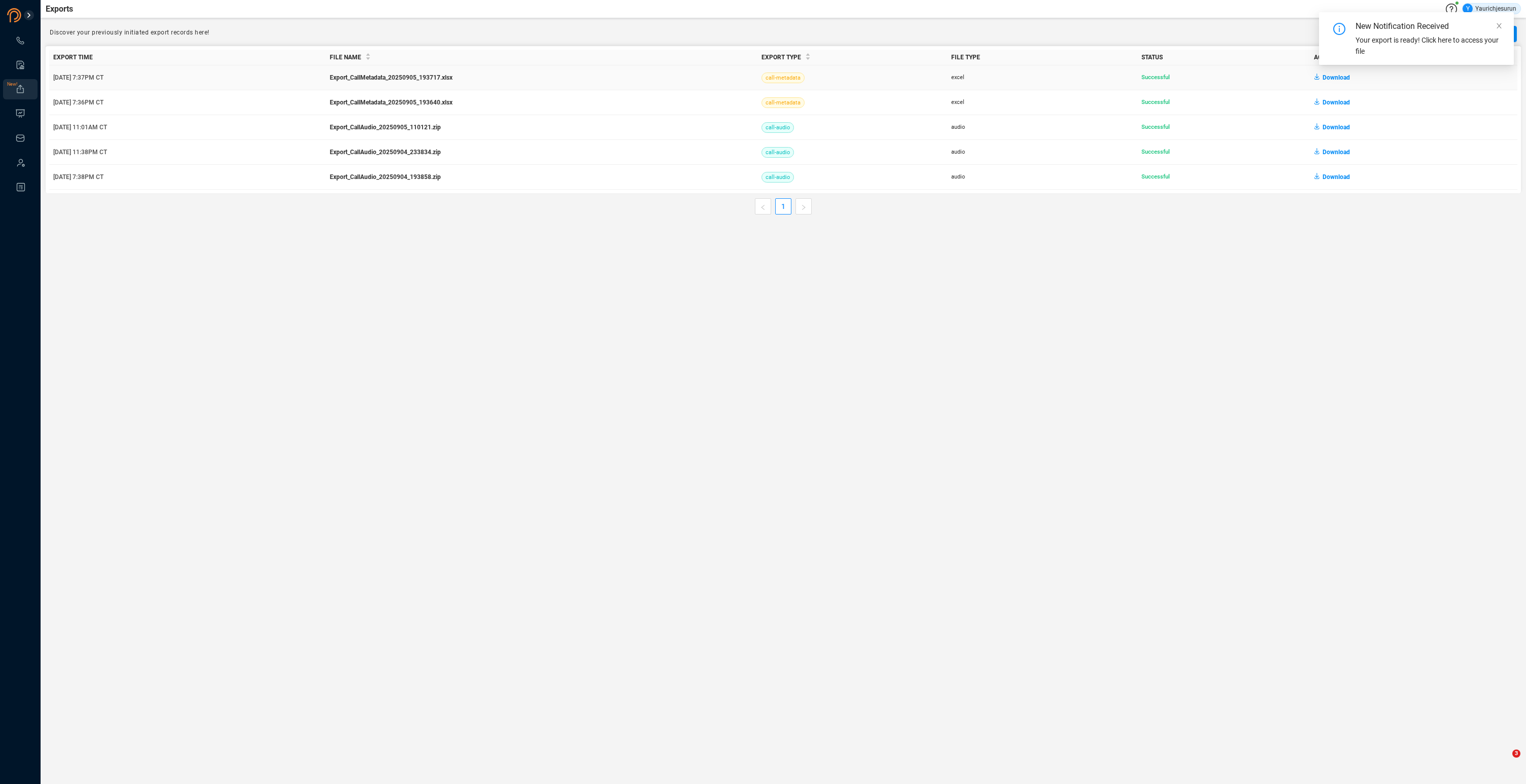
click at [1339, 78] on span "Download" at bounding box center [1336, 77] width 27 height 16
click at [1337, 104] on span "Download" at bounding box center [1336, 103] width 27 height 16
